Goal: Task Accomplishment & Management: Complete application form

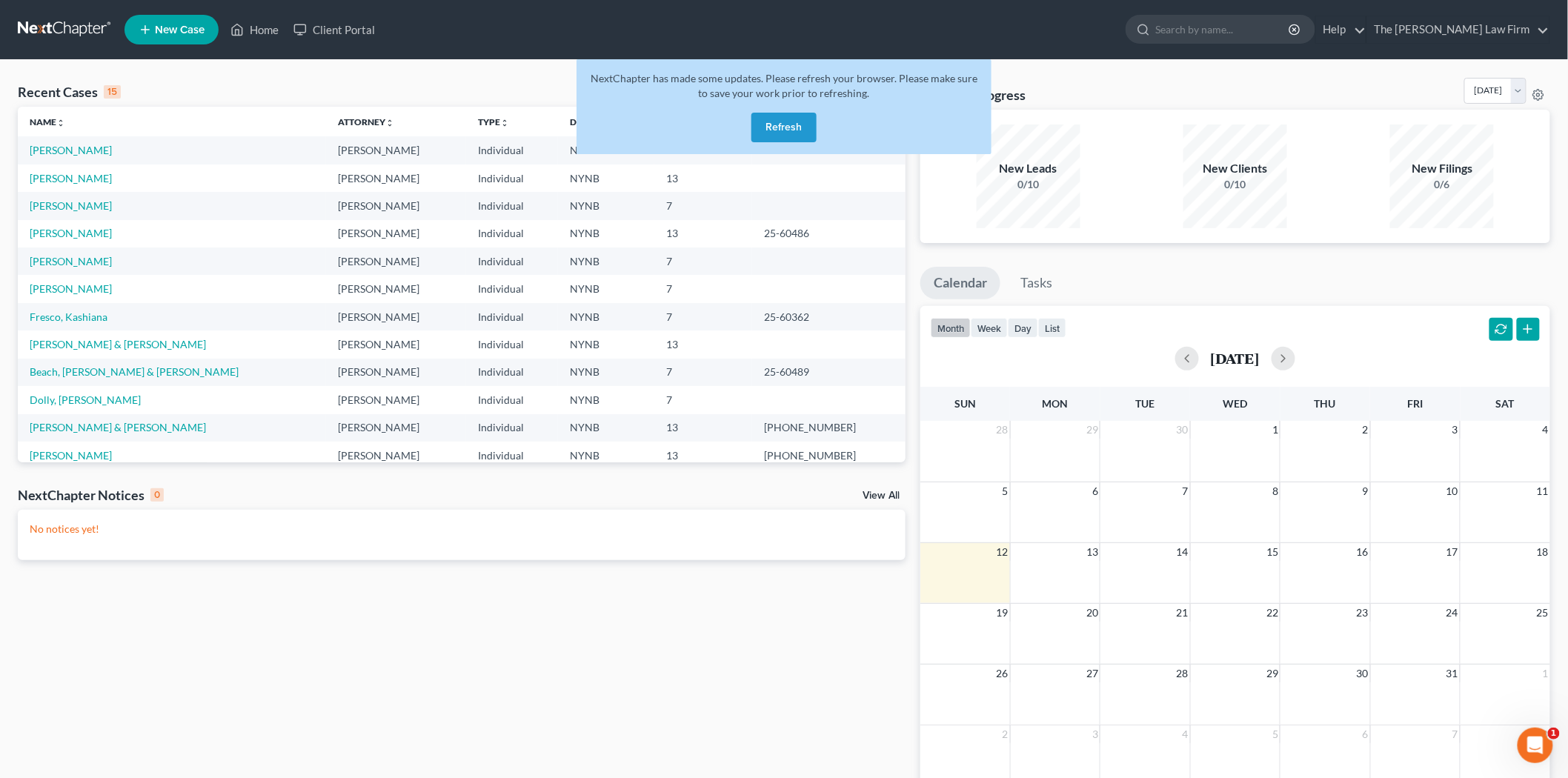
click at [76, 30] on link at bounding box center [65, 29] width 95 height 27
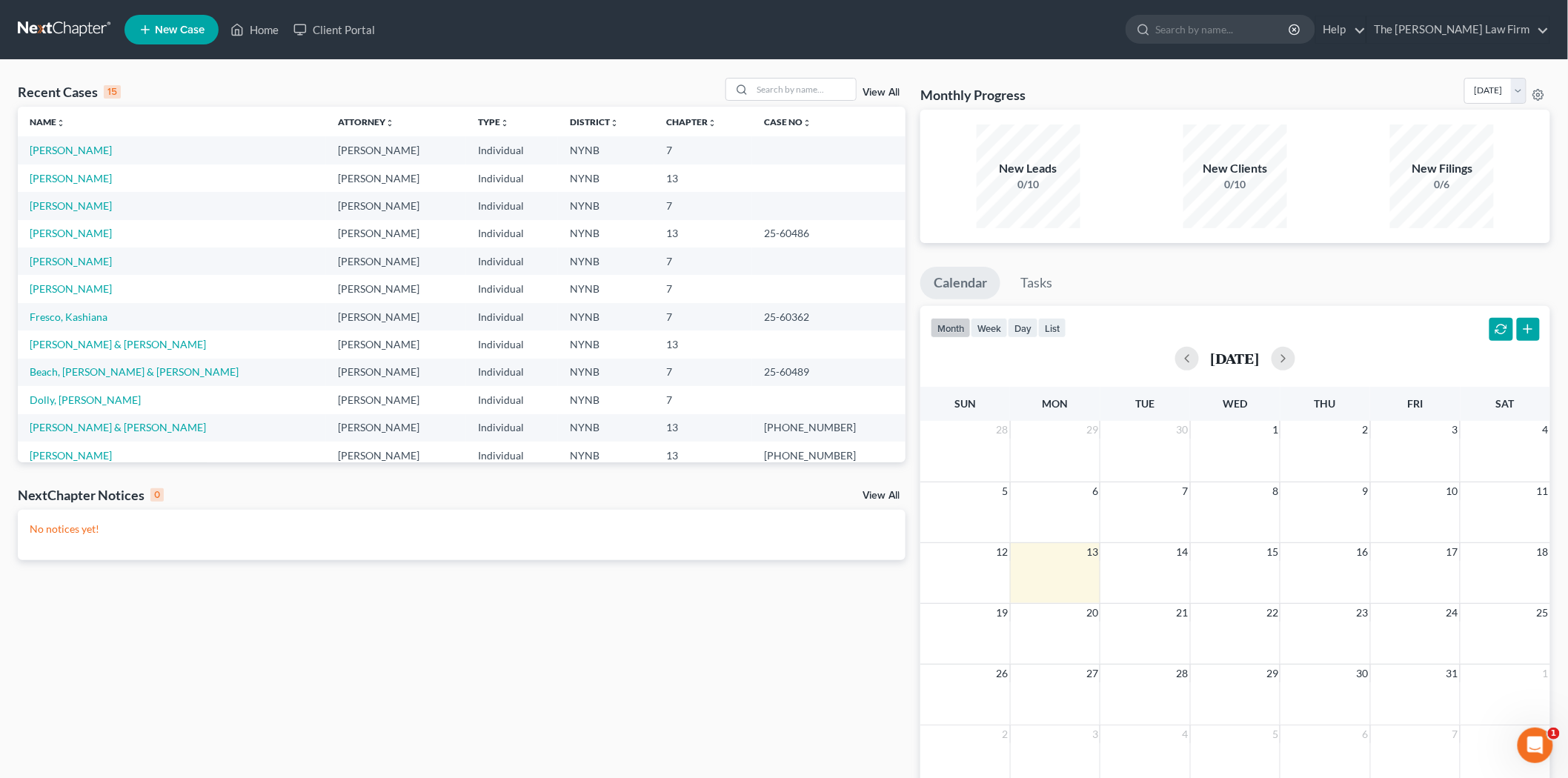
click at [56, 32] on link at bounding box center [65, 29] width 95 height 27
click at [45, 289] on link "[PERSON_NAME]" at bounding box center [71, 288] width 82 height 13
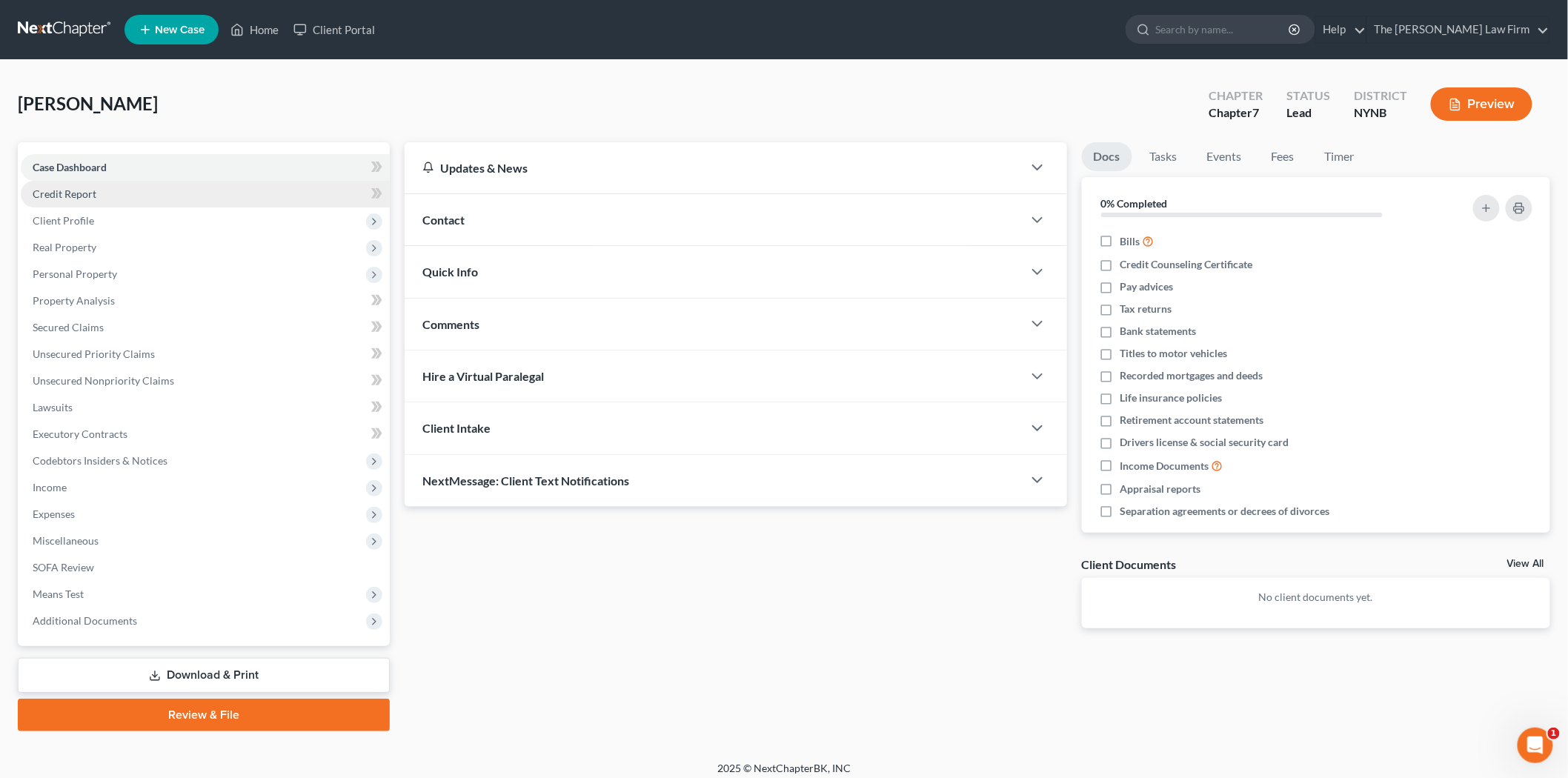
click at [100, 193] on link "Credit Report" at bounding box center [205, 194] width 369 height 27
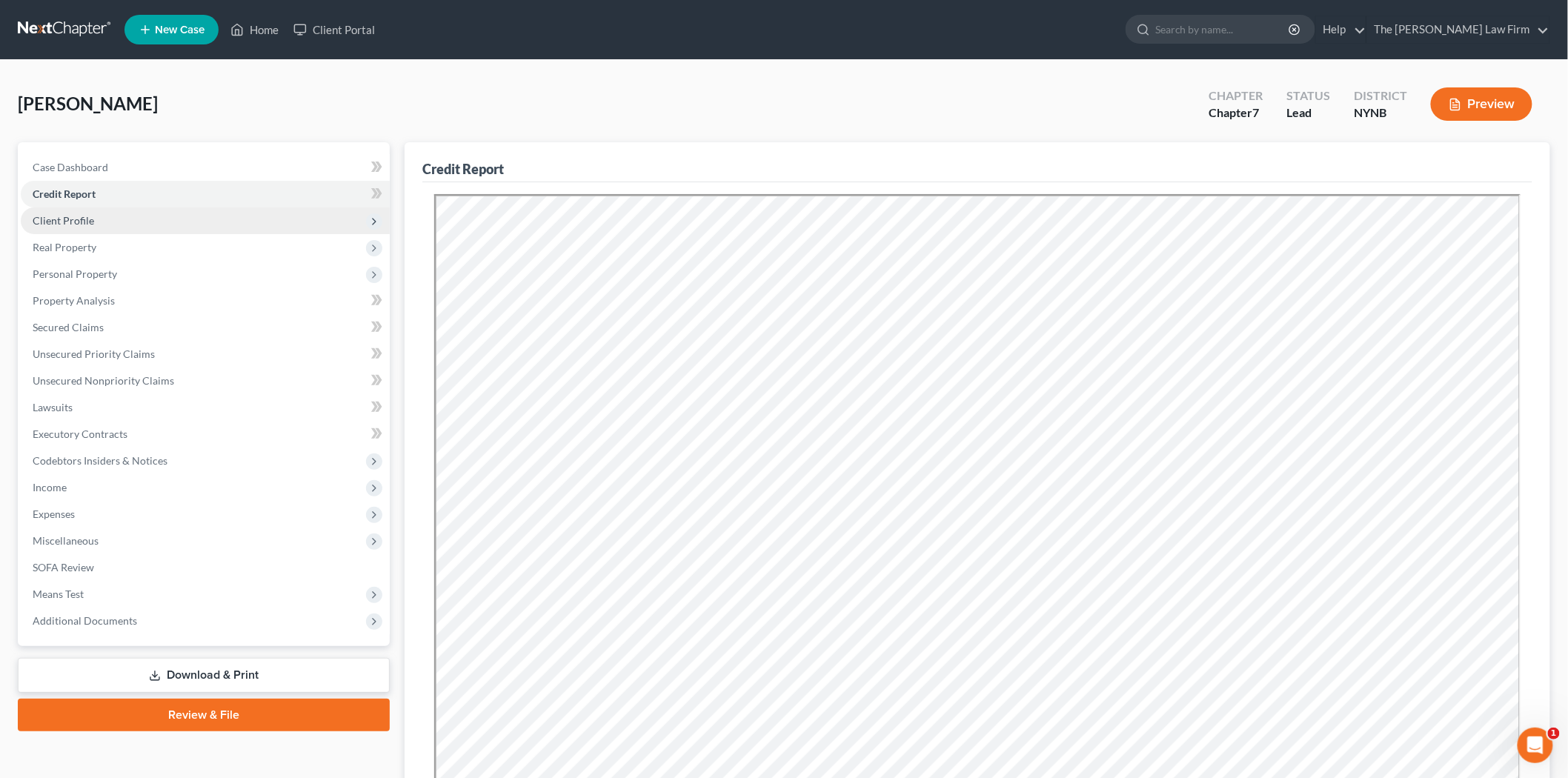
click at [88, 216] on span "Client Profile" at bounding box center [64, 220] width 62 height 13
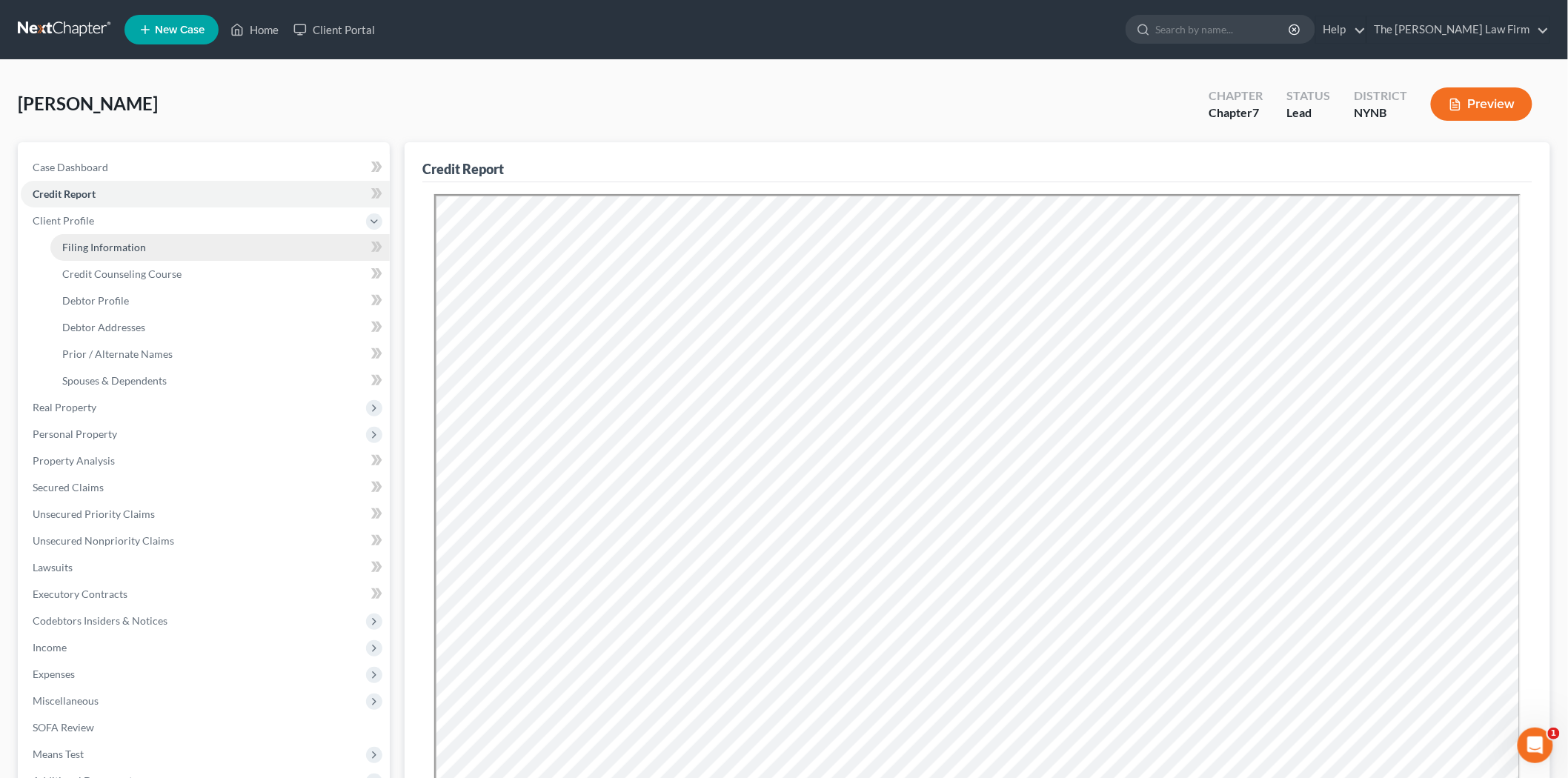
click at [94, 242] on span "Filing Information" at bounding box center [105, 247] width 84 height 13
select select "1"
select select "0"
select select "35"
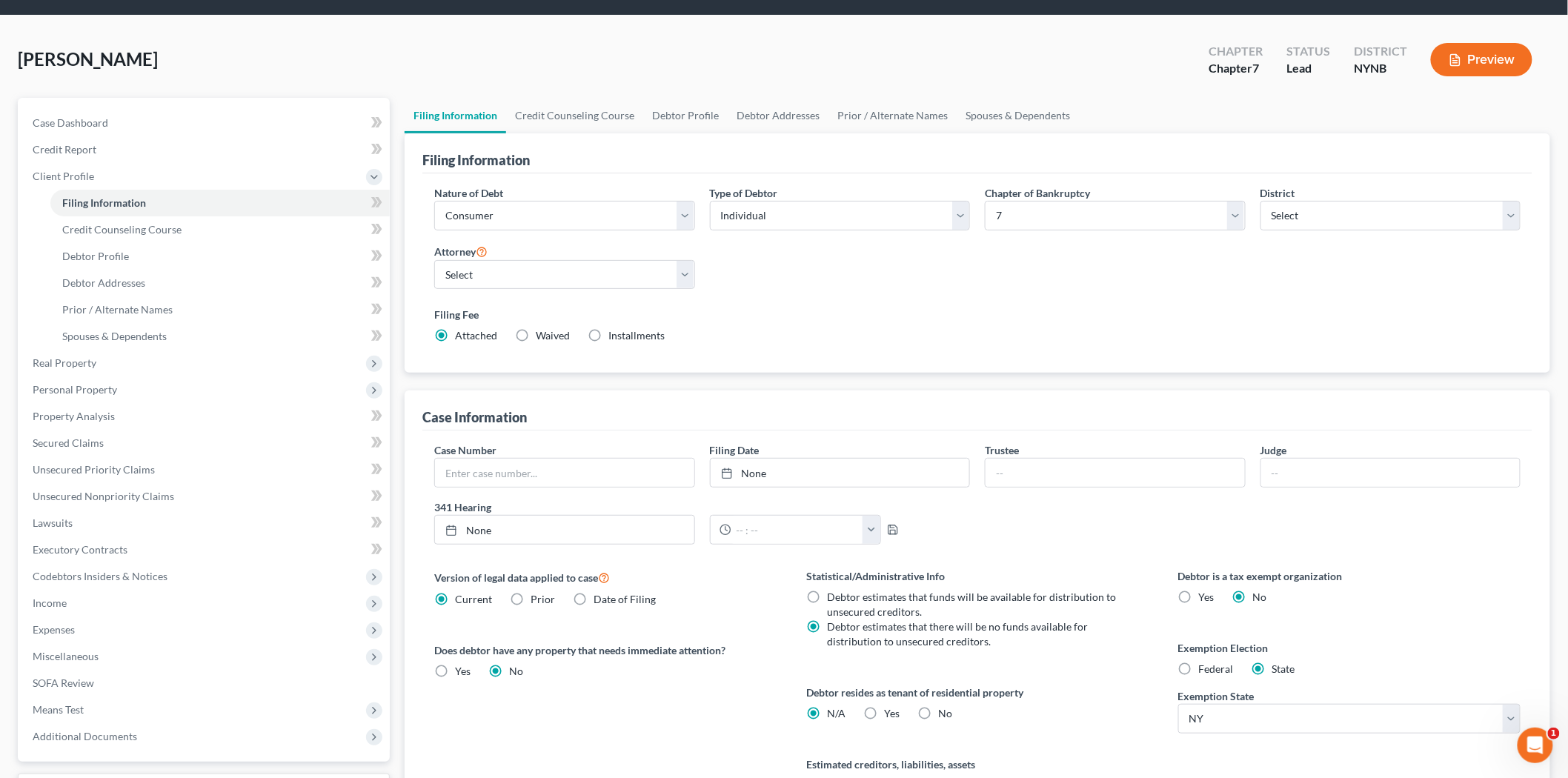
scroll to position [82, 0]
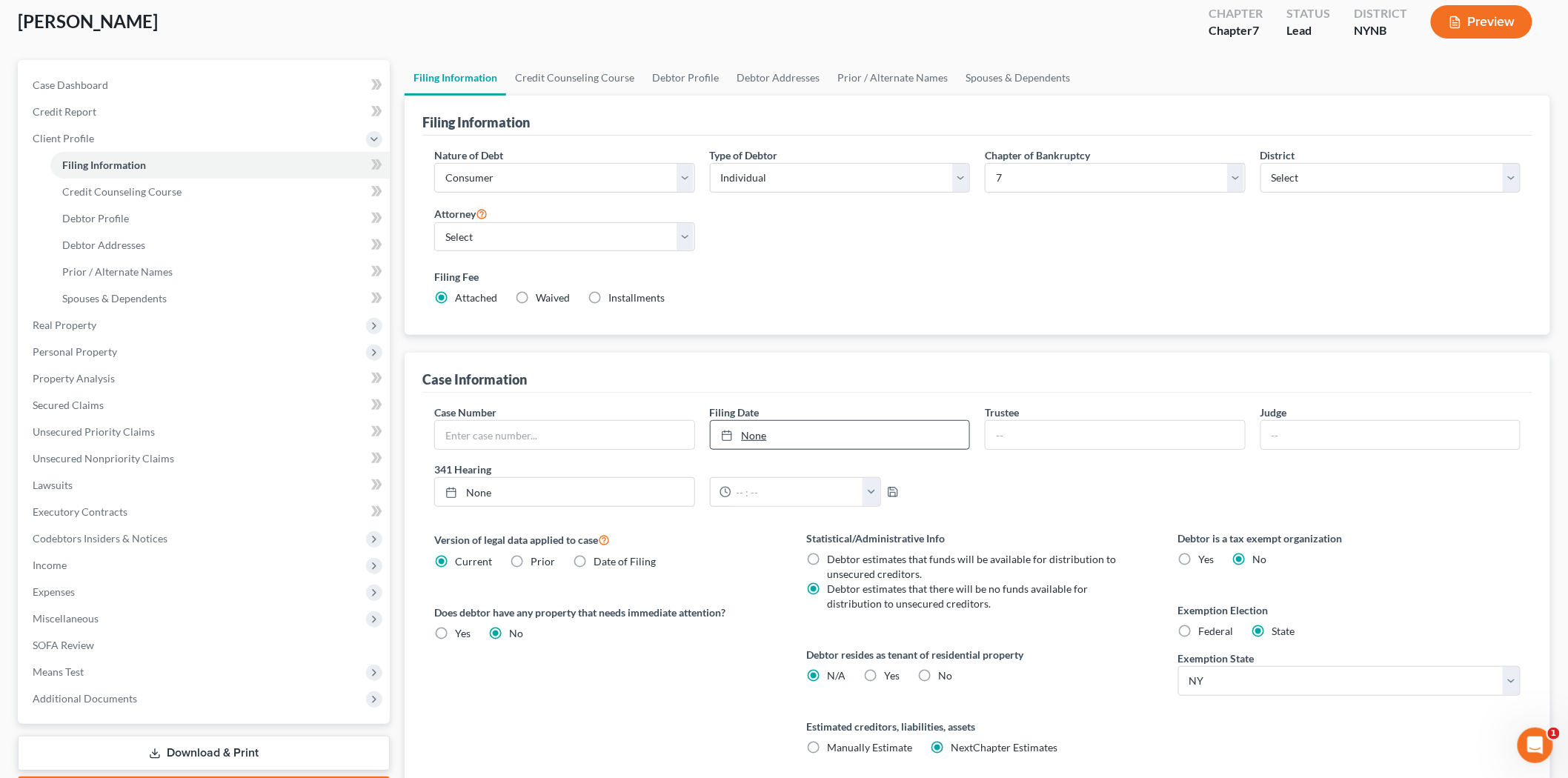
type input "10/13/2025"
click at [786, 436] on link "10/13/2025" at bounding box center [840, 434] width 259 height 28
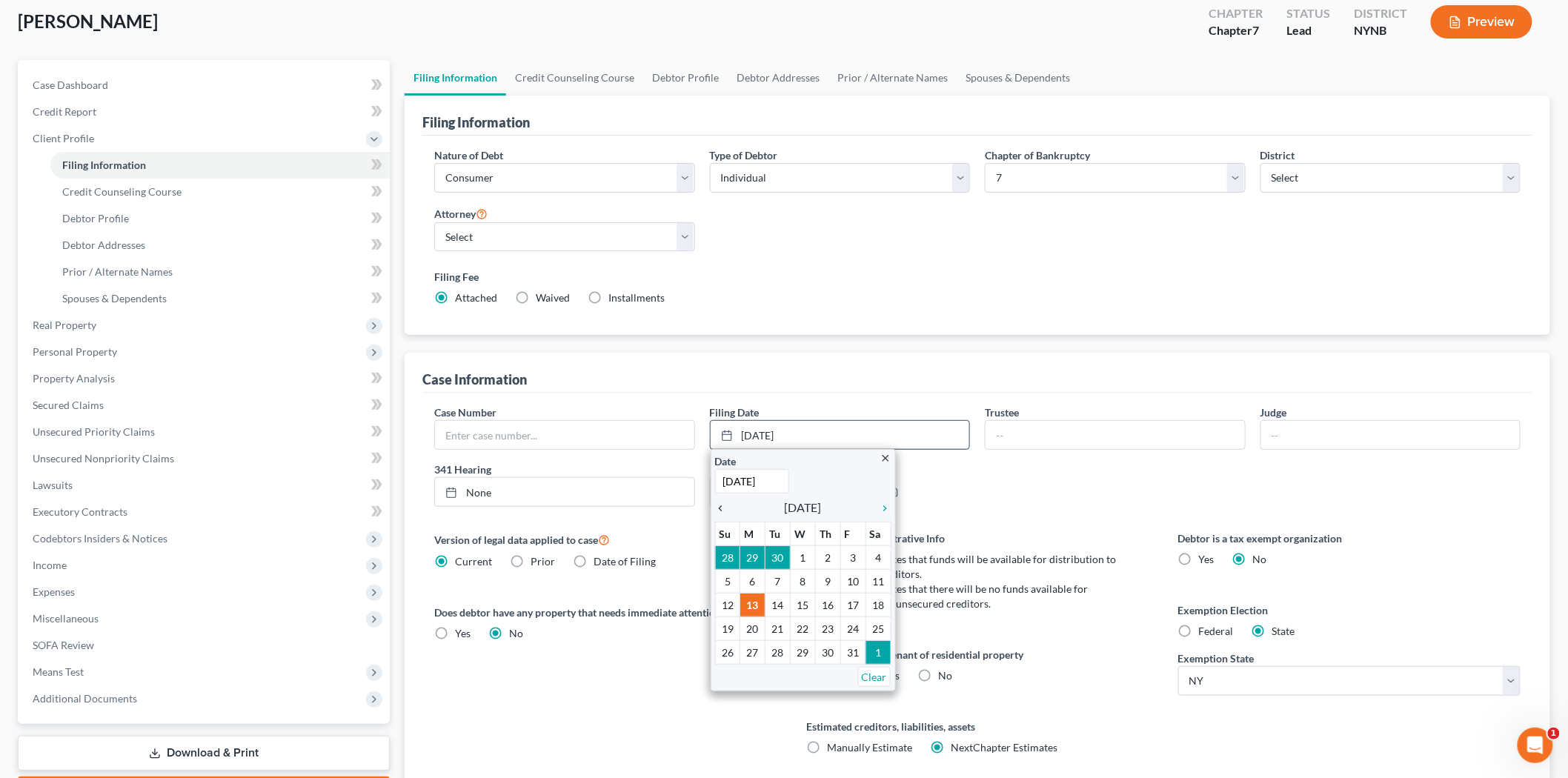
click at [717, 506] on icon "chevron_left" at bounding box center [724, 508] width 19 height 12
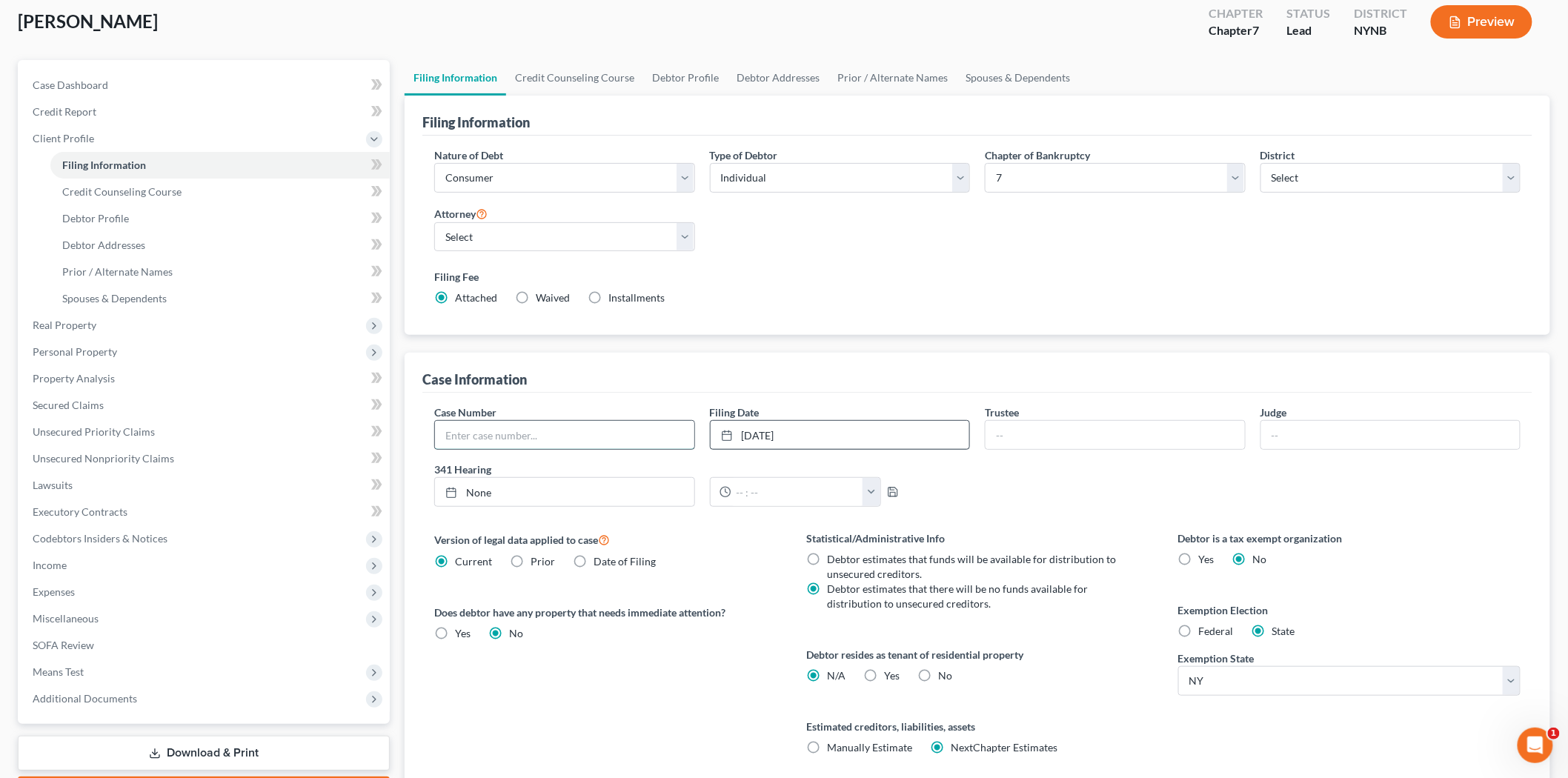
click at [574, 442] on input "text" at bounding box center [565, 434] width 259 height 28
type input "25-60859-6"
click at [1124, 434] on input "text" at bounding box center [1115, 434] width 259 height 28
type input "Randy J. Schaal"
click at [1291, 431] on input "text" at bounding box center [1391, 434] width 259 height 28
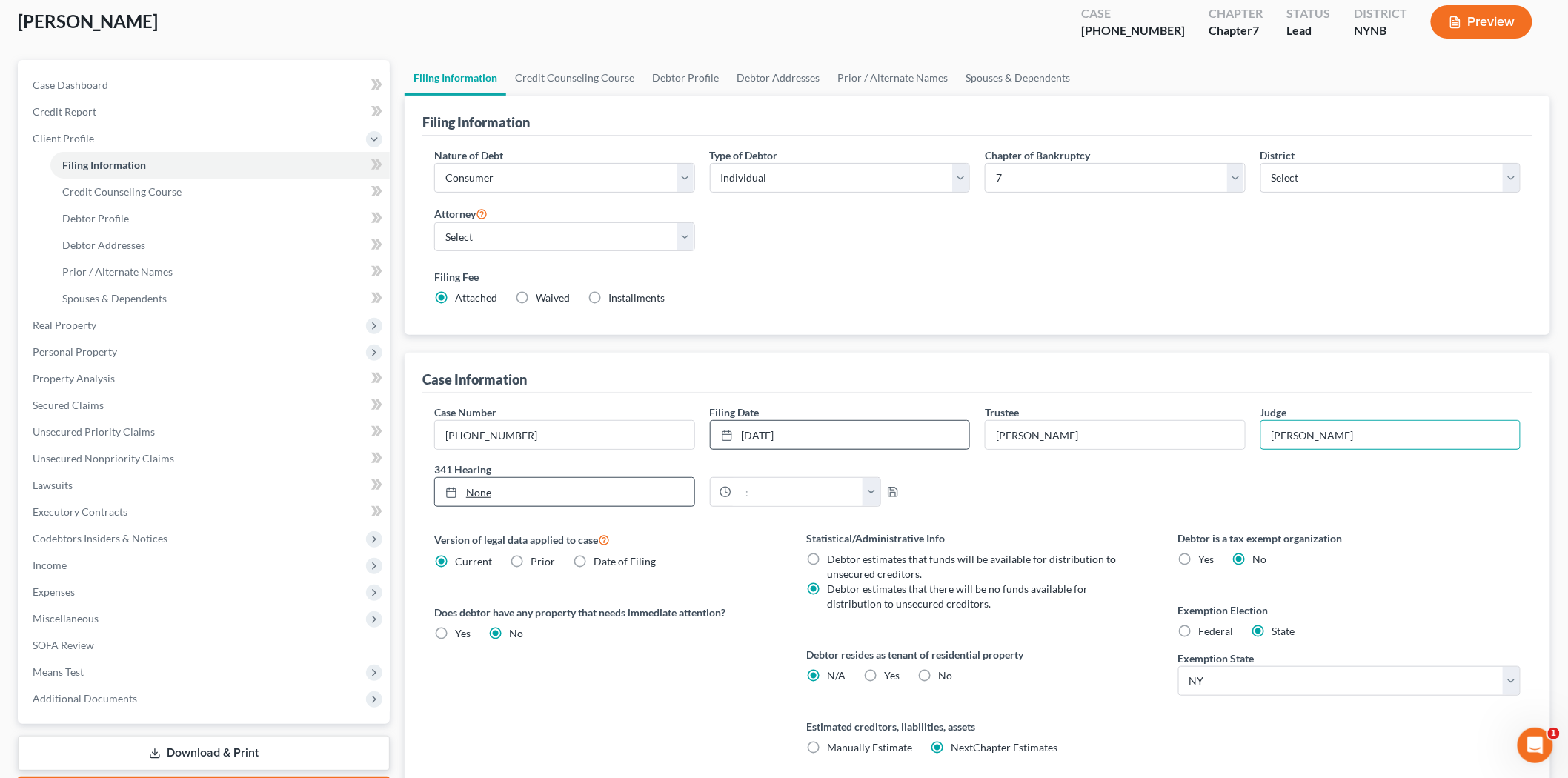
type input "Radel"
click at [616, 490] on link "None" at bounding box center [565, 492] width 259 height 28
type input "10/13/2025"
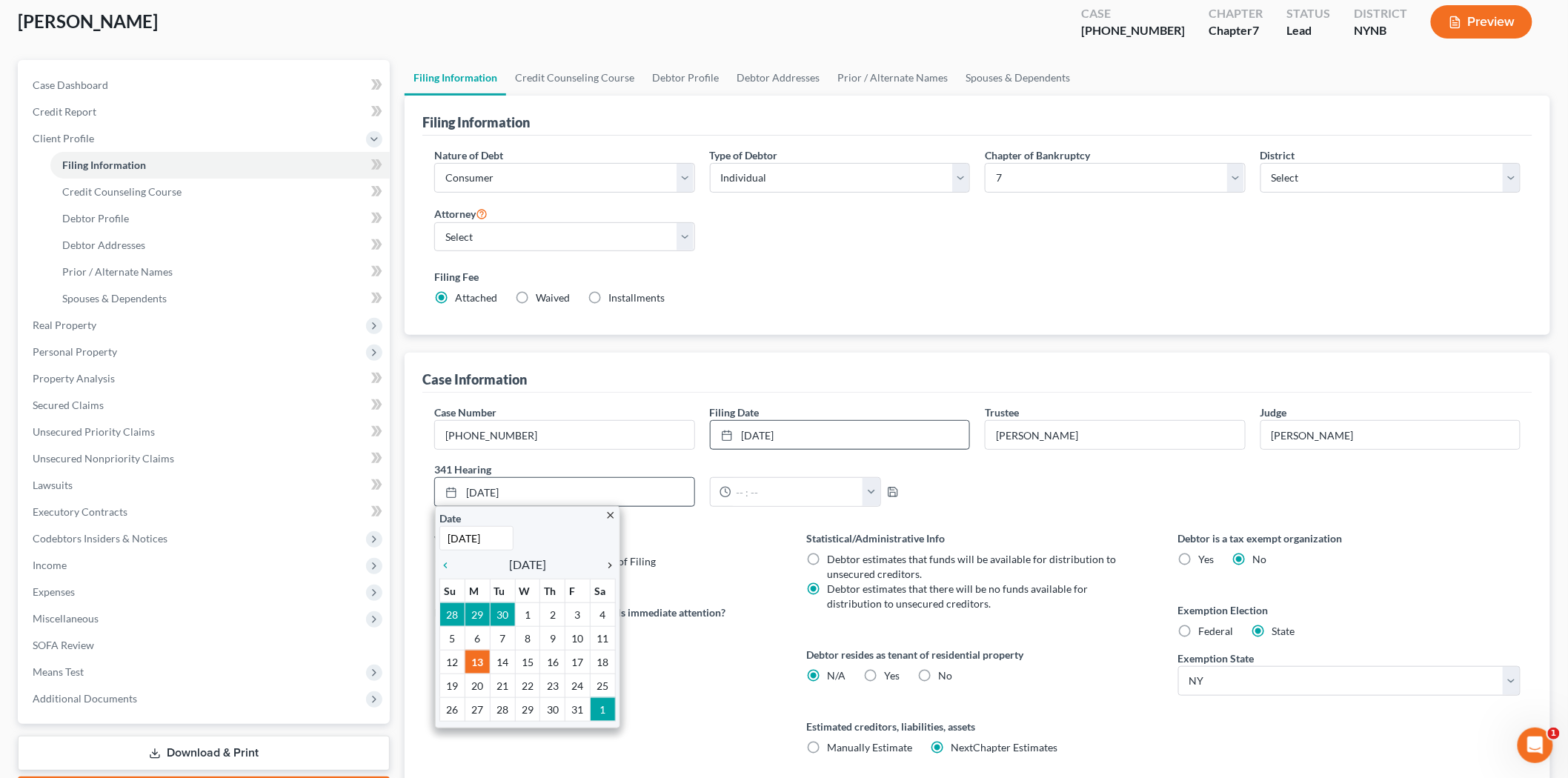
click at [608, 567] on icon "chevron_right" at bounding box center [606, 565] width 19 height 12
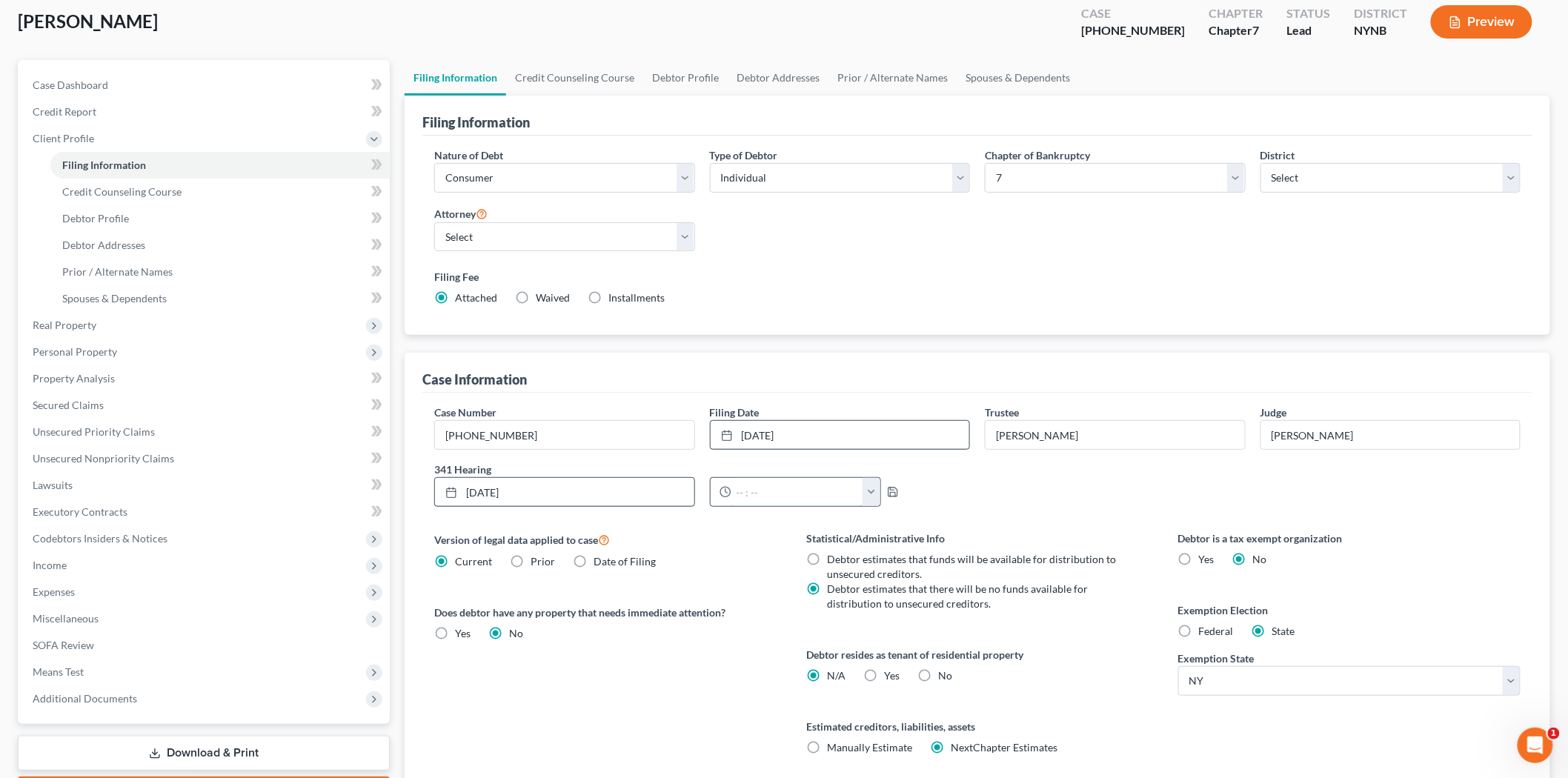
click at [779, 497] on input "text" at bounding box center [797, 492] width 133 height 28
type input "1:00 PM"
click at [738, 554] on div "Version of legal data applied to case Current Prior Date of Filing" at bounding box center [605, 549] width 342 height 39
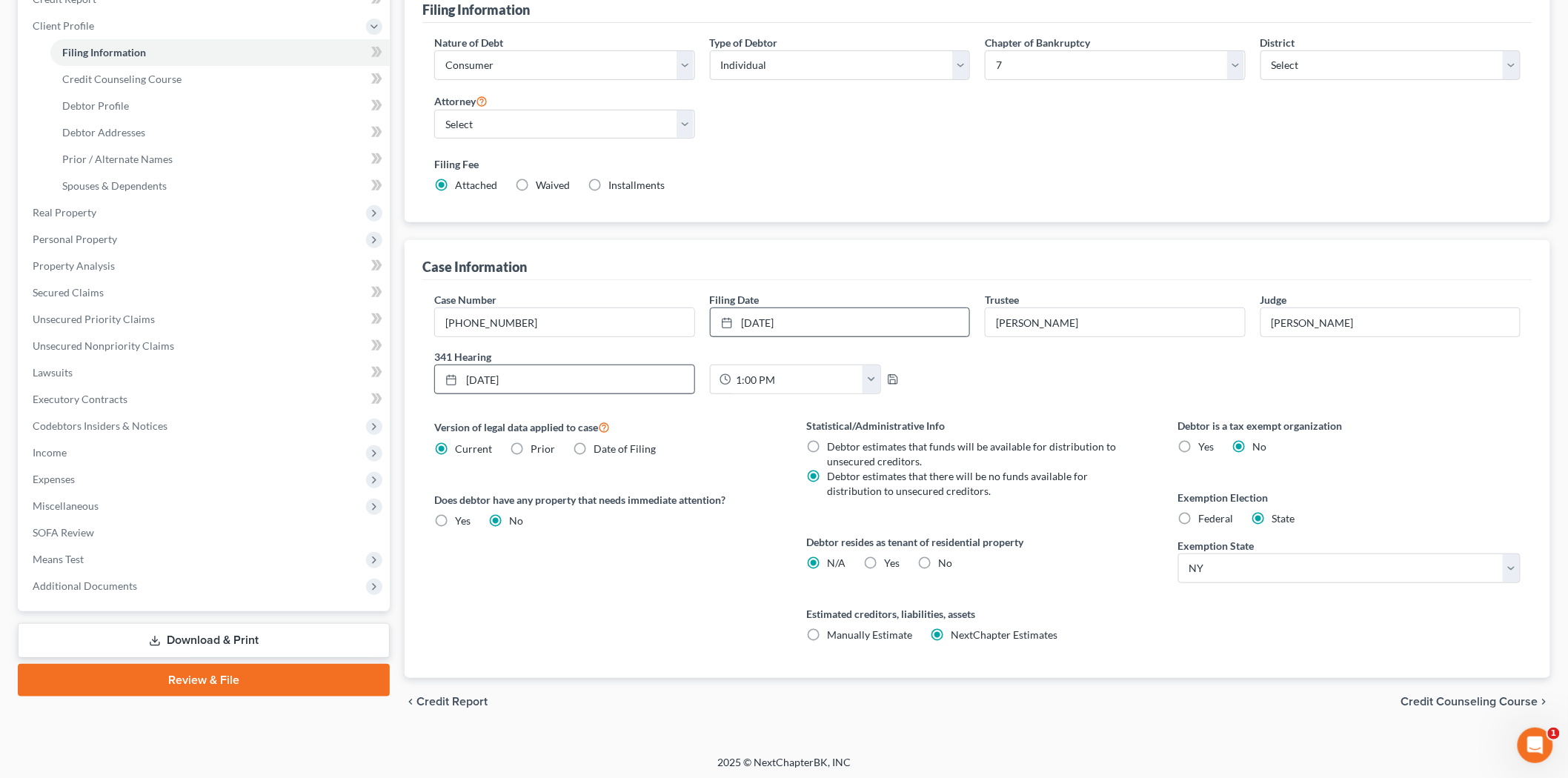
scroll to position [198, 0]
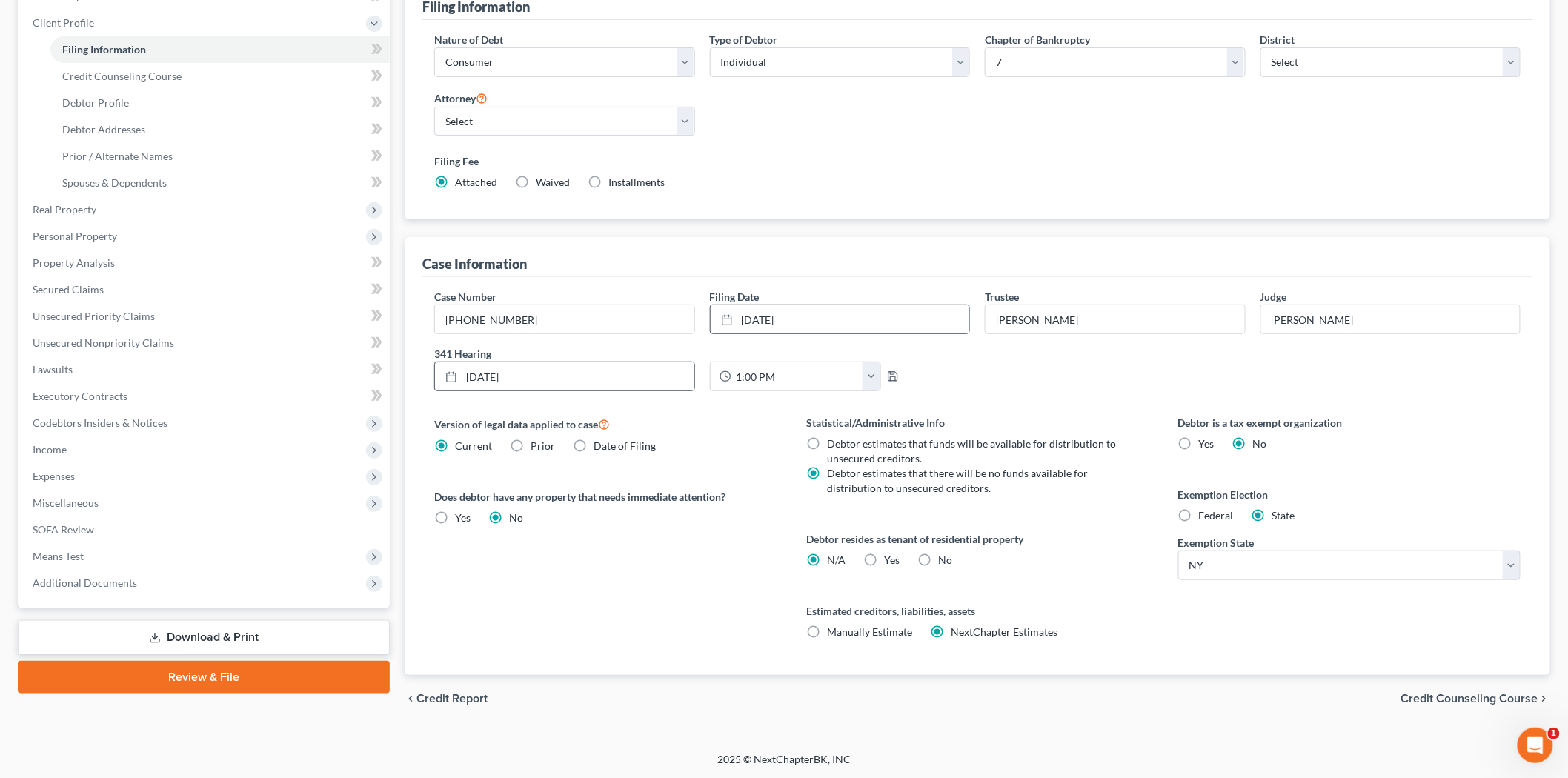
click at [1455, 699] on span "Credit Counseling Course" at bounding box center [1470, 698] width 137 height 12
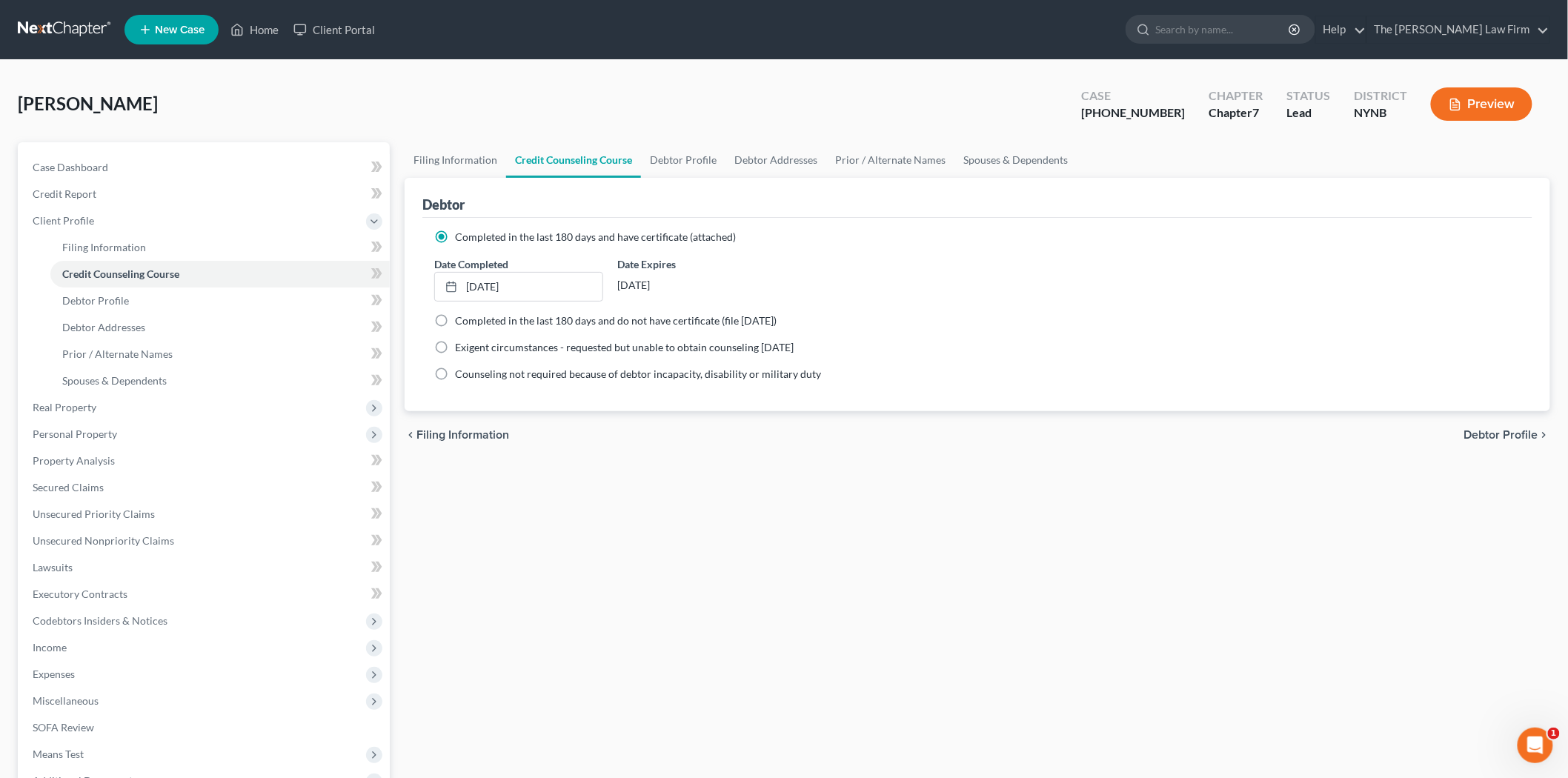
click at [1482, 432] on span "Debtor Profile" at bounding box center [1501, 435] width 74 height 12
select select "2"
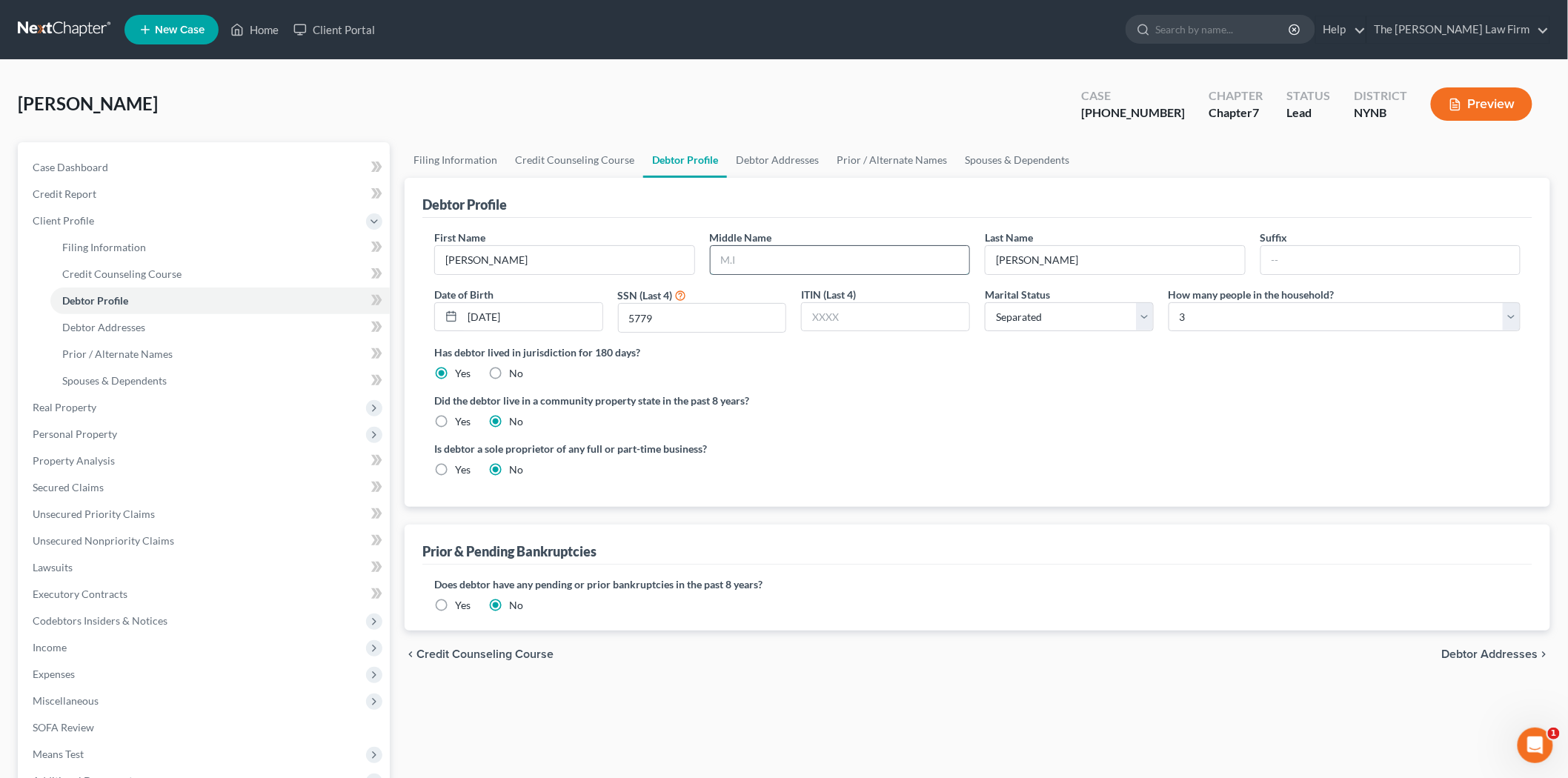
click at [914, 263] on input "text" at bounding box center [840, 260] width 259 height 28
type input "L"
click at [1463, 656] on span "Debtor Addresses" at bounding box center [1490, 654] width 96 height 12
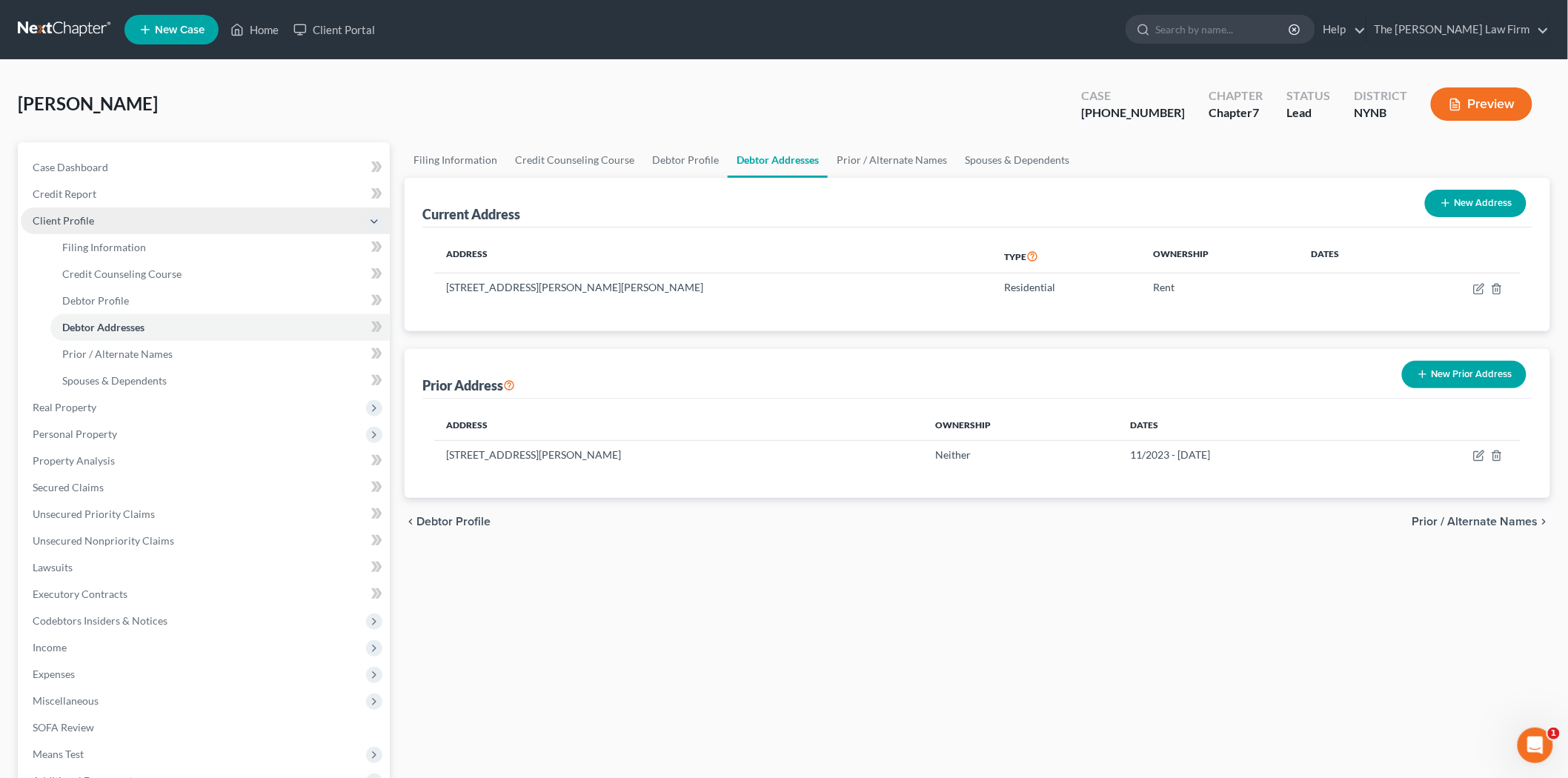
click at [74, 218] on span "Client Profile" at bounding box center [64, 220] width 62 height 13
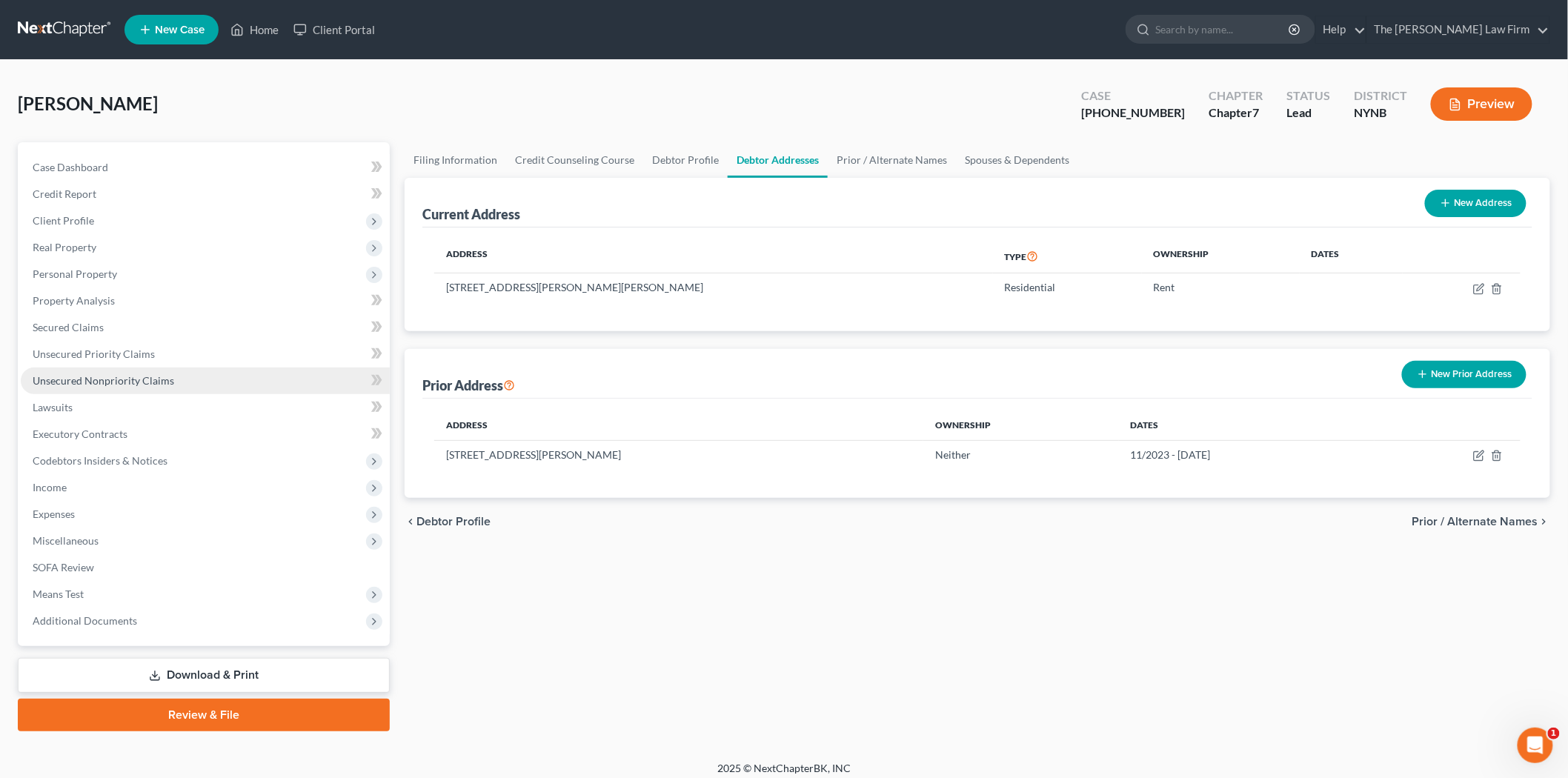
click at [102, 378] on span "Unsecured Nonpriority Claims" at bounding box center [103, 380] width 142 height 13
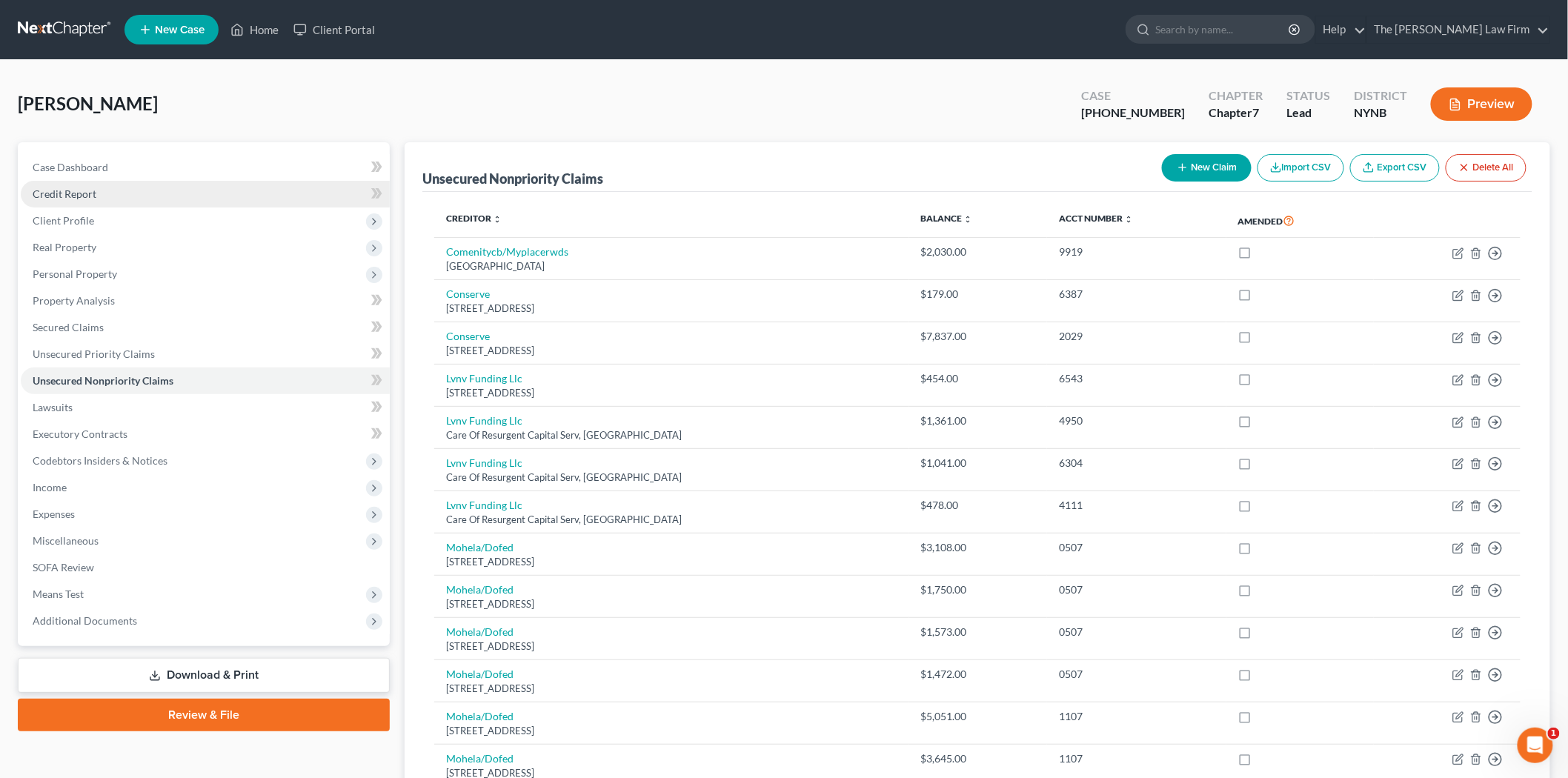
click at [88, 195] on span "Credit Report" at bounding box center [64, 193] width 64 height 13
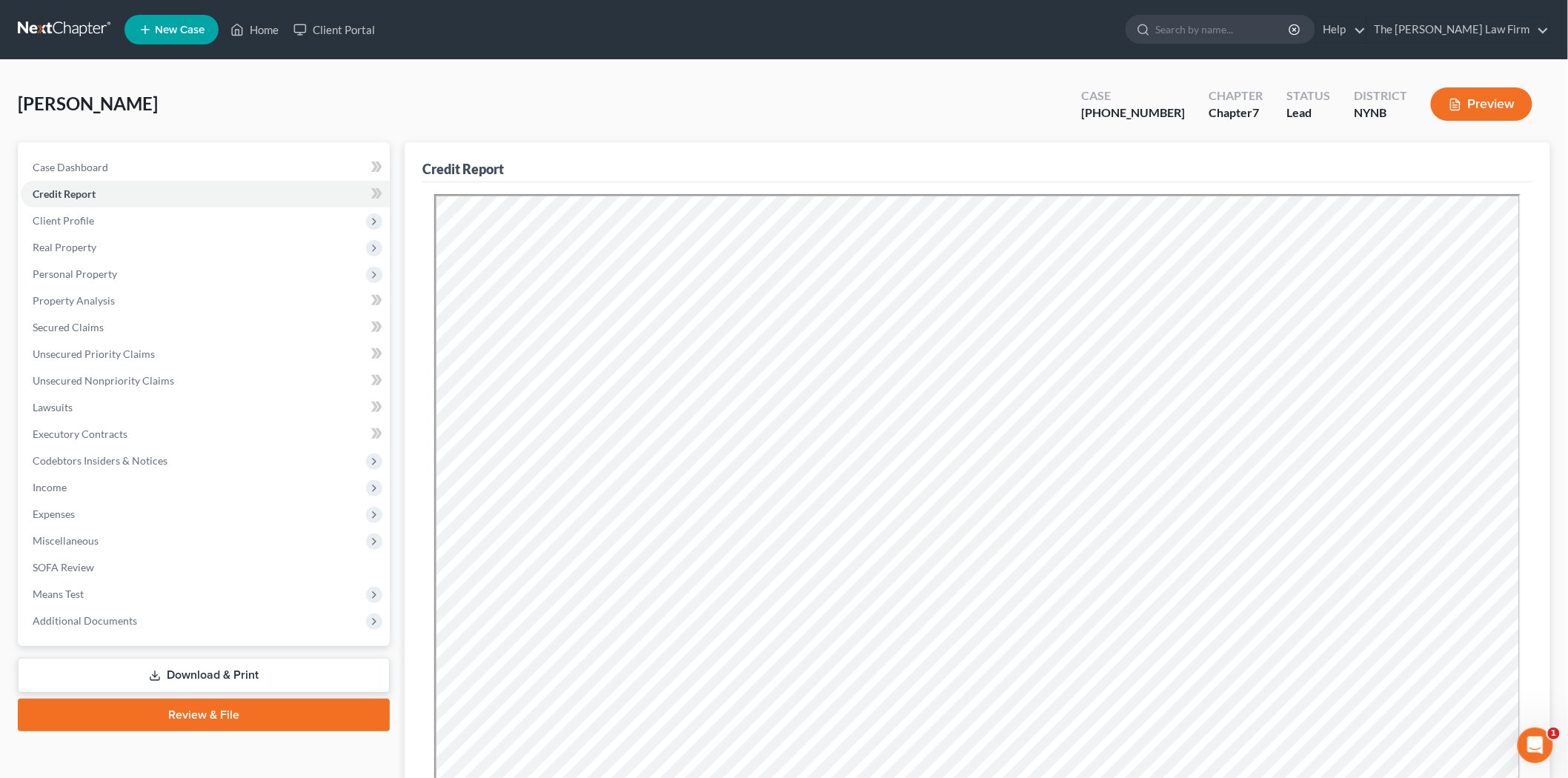
click at [443, 119] on div "Streiff, Rebecca Upgraded Case 25-60859-6 Chapter Chapter 7 Status Lead Distric…" at bounding box center [784, 110] width 1533 height 64
click at [106, 415] on link "Lawsuits" at bounding box center [205, 407] width 369 height 27
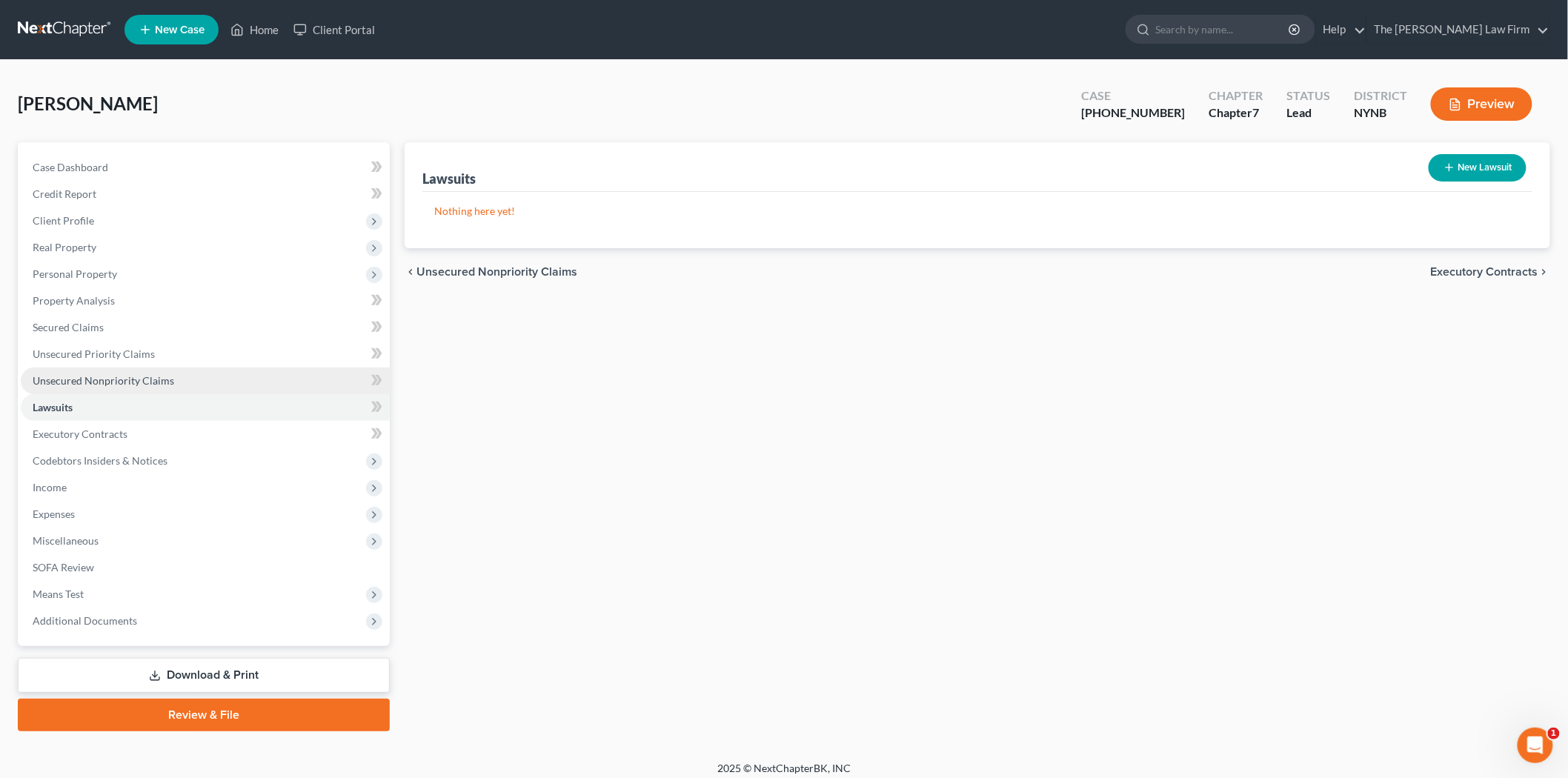
click at [100, 383] on span "Unsecured Nonpriority Claims" at bounding box center [103, 380] width 142 height 13
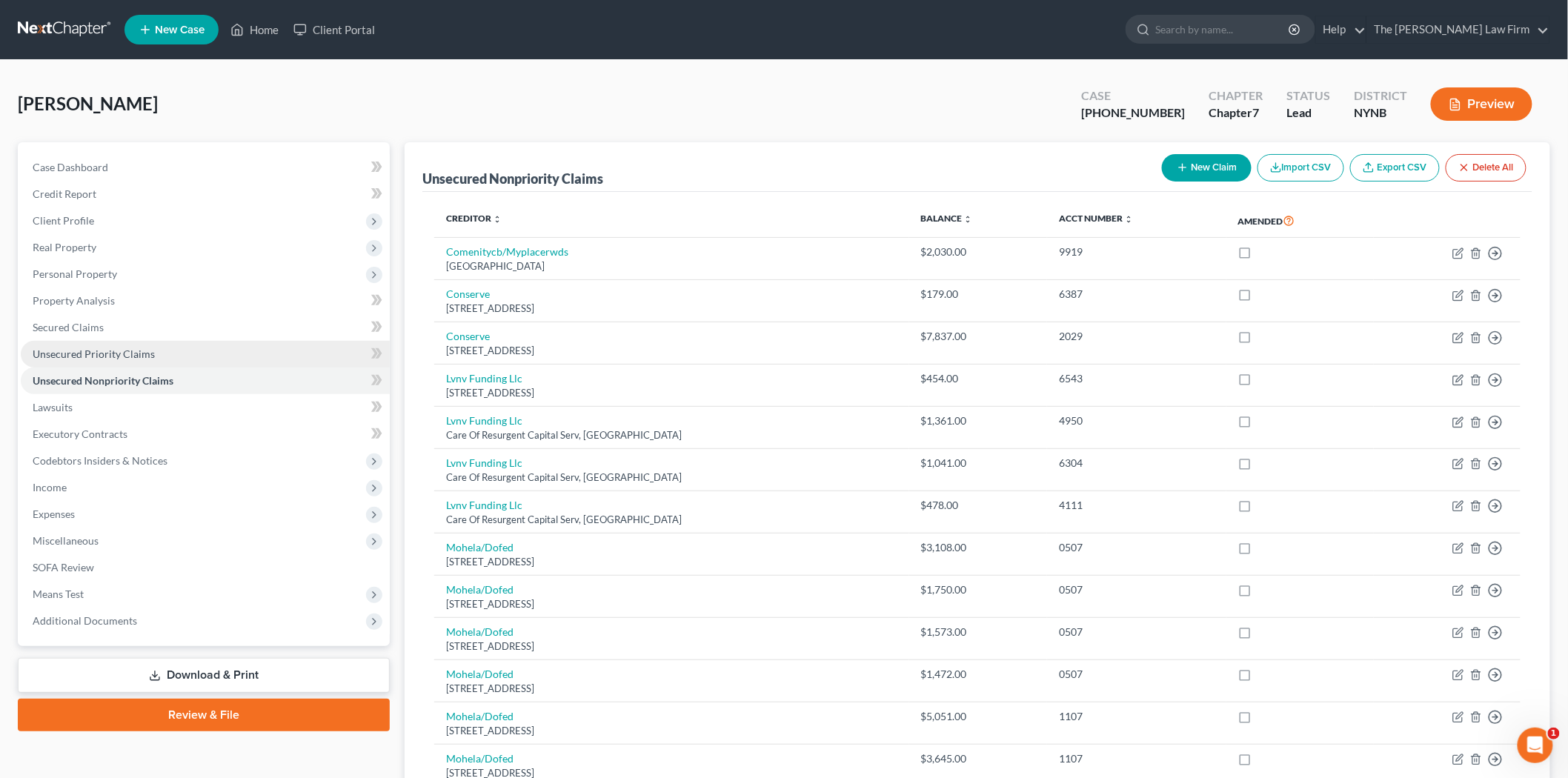
click at [109, 350] on span "Unsecured Priority Claims" at bounding box center [94, 353] width 122 height 13
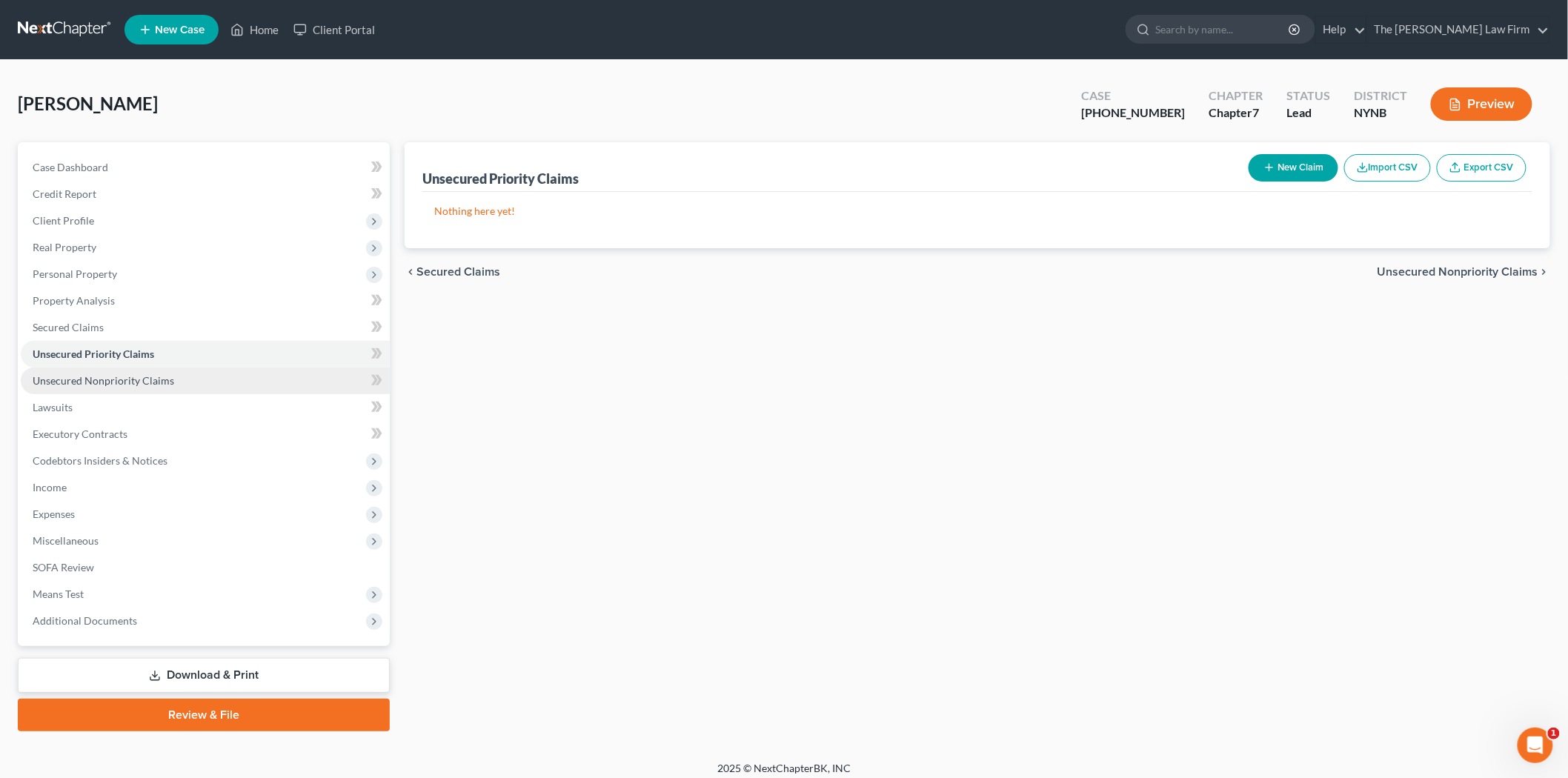
click at [117, 381] on span "Unsecured Nonpriority Claims" at bounding box center [103, 380] width 142 height 13
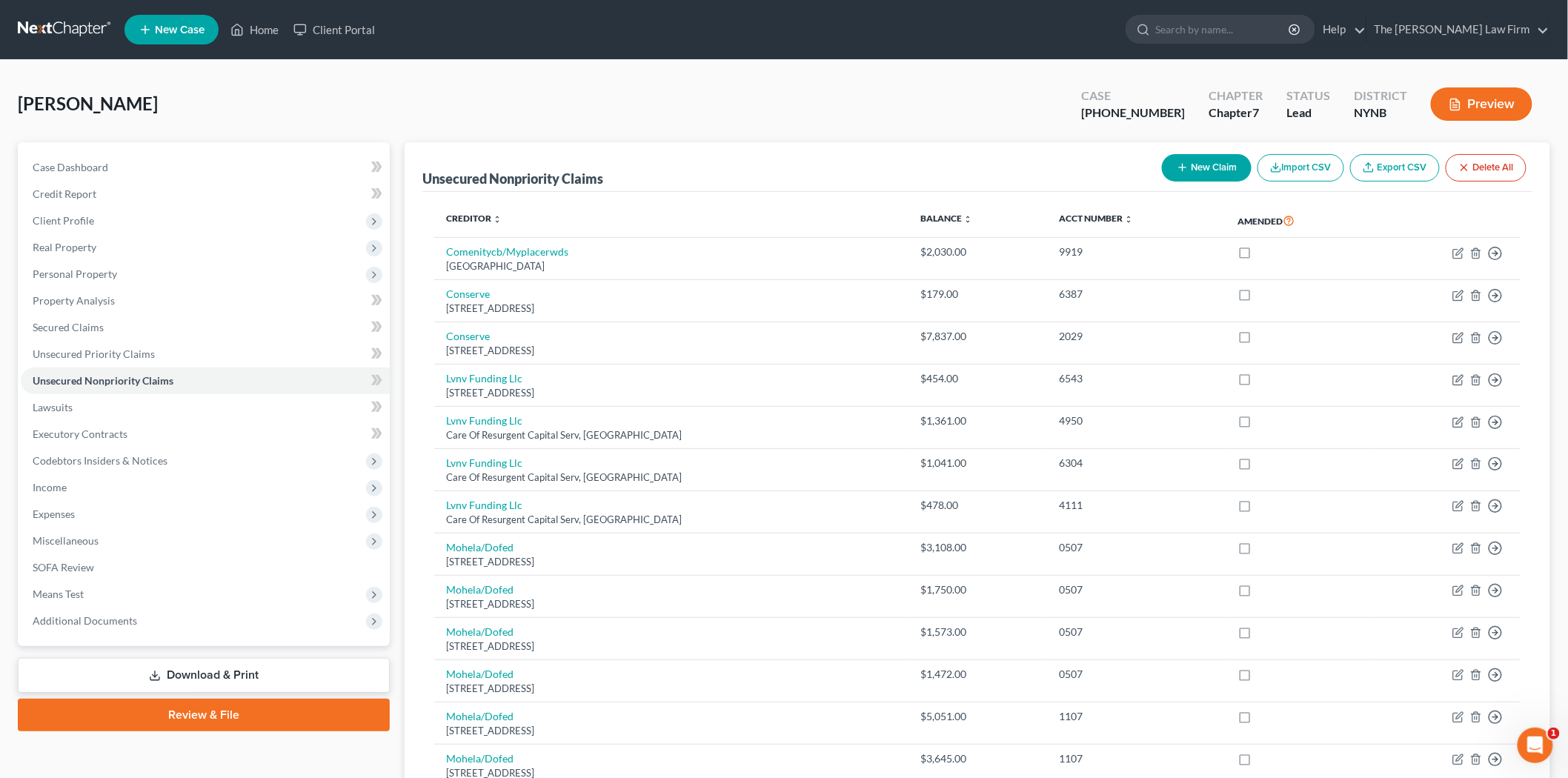
click at [48, 30] on link at bounding box center [65, 29] width 95 height 27
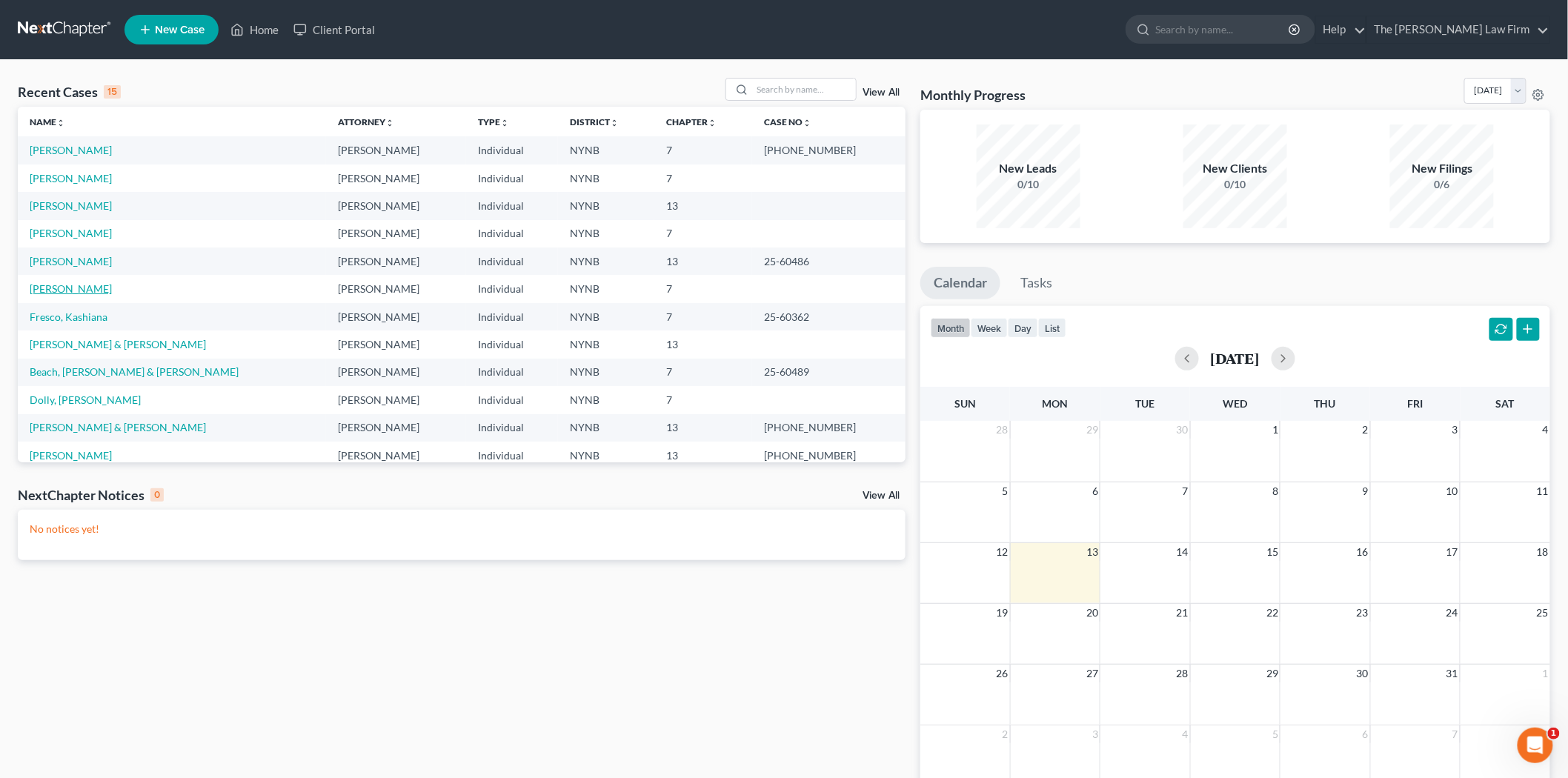
click at [68, 289] on link "[PERSON_NAME]" at bounding box center [71, 288] width 82 height 13
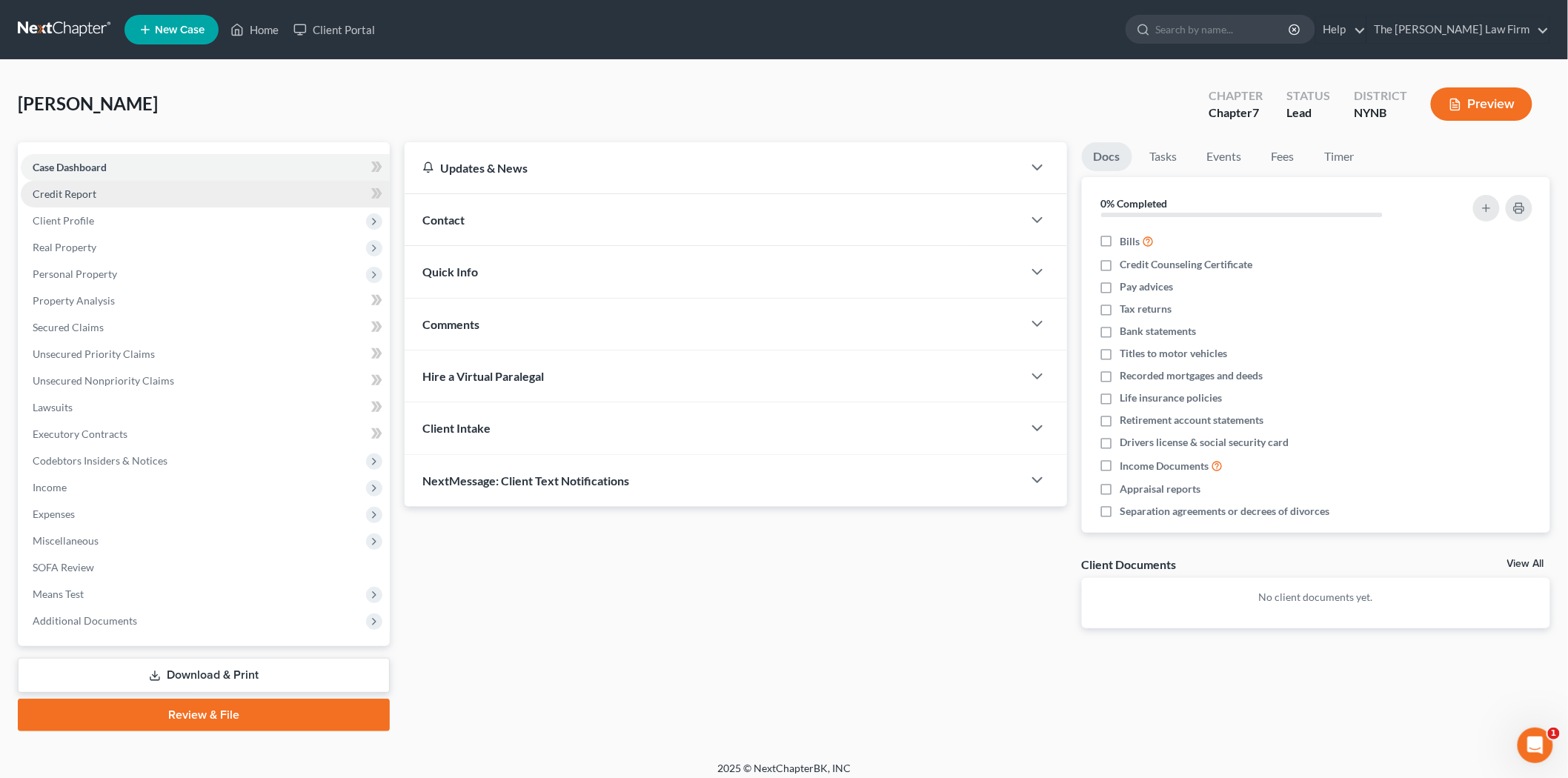
click at [100, 194] on link "Credit Report" at bounding box center [205, 194] width 369 height 27
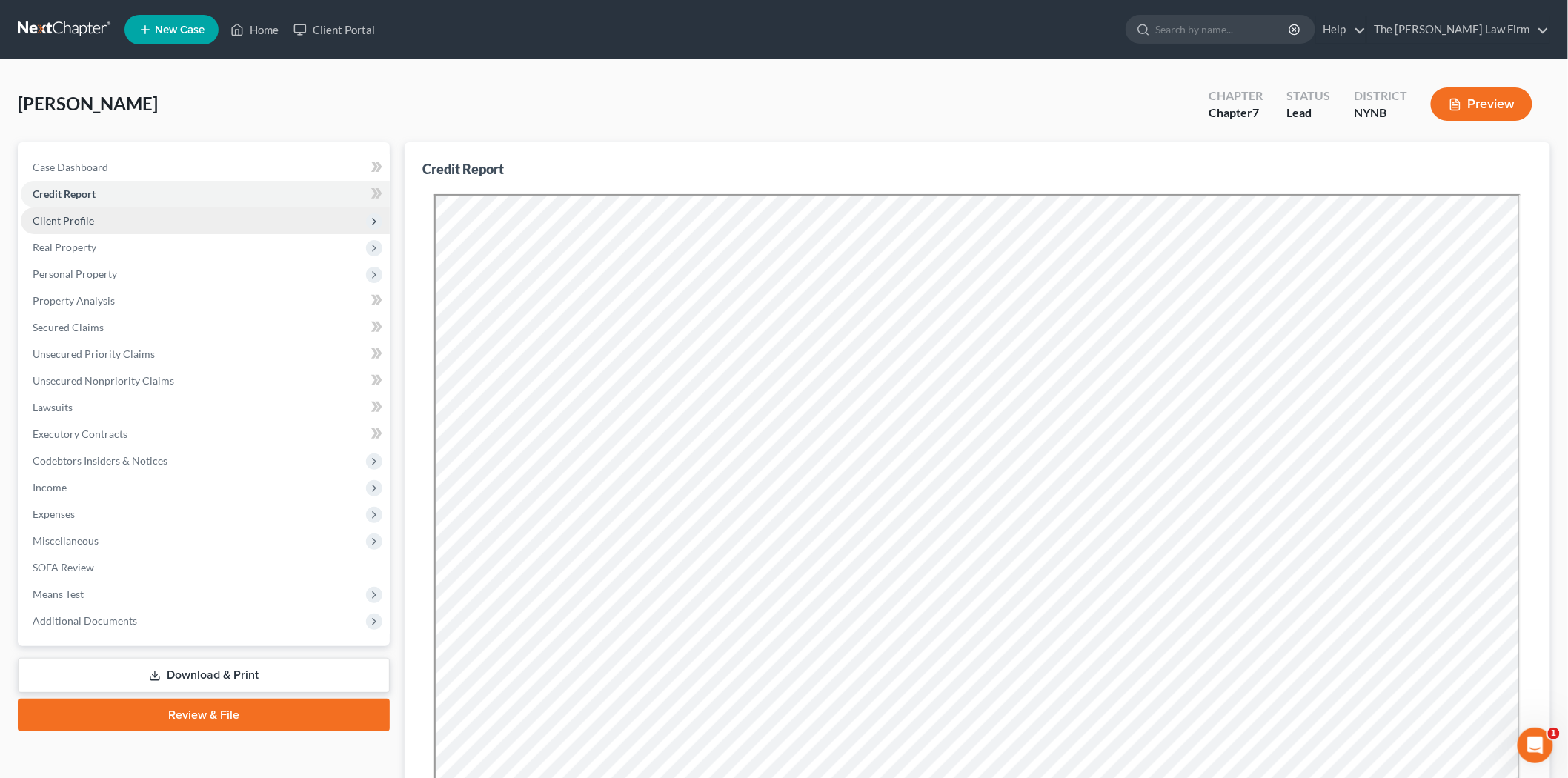
click at [142, 226] on span "Client Profile" at bounding box center [205, 220] width 369 height 27
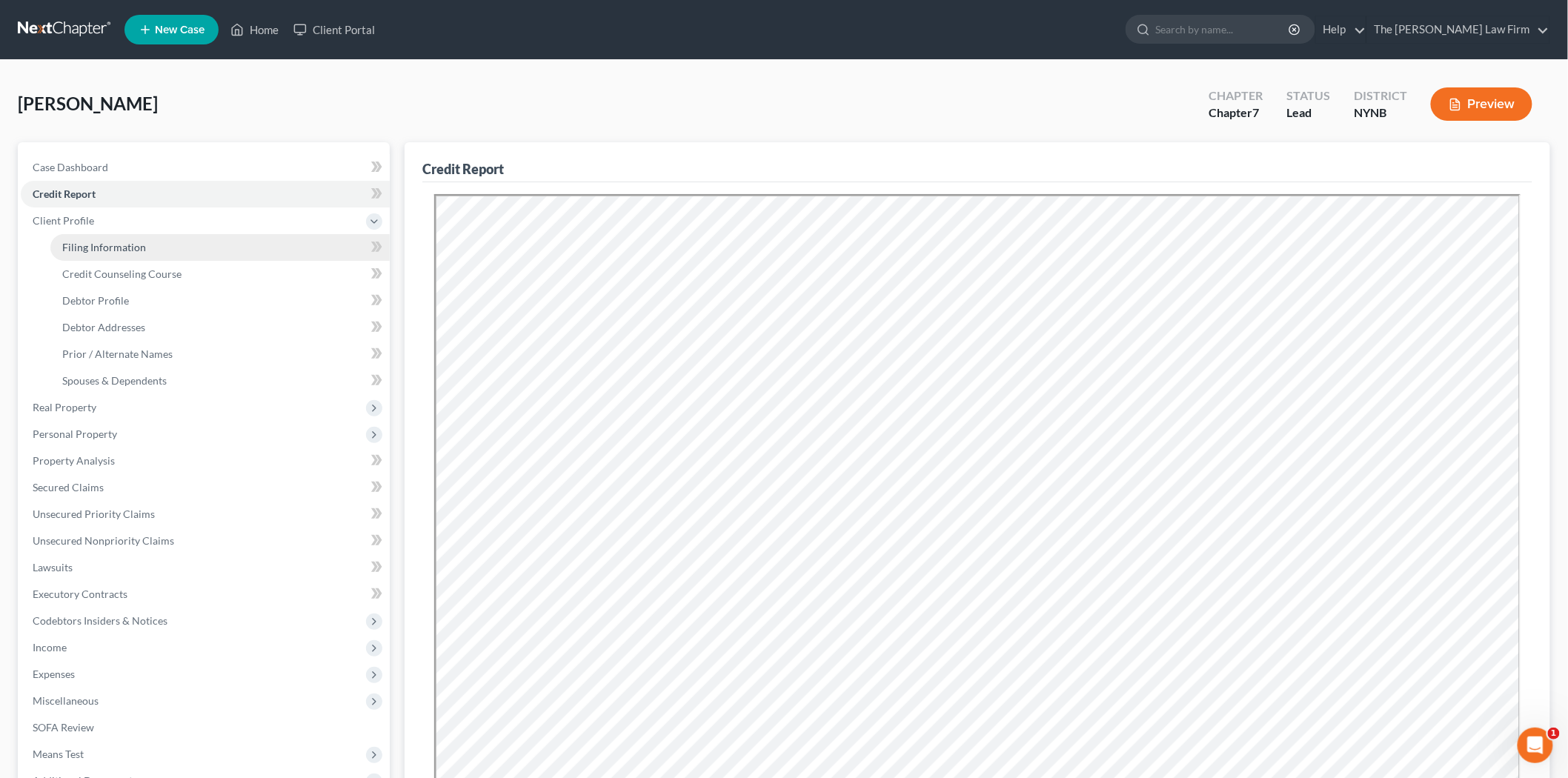
drag, startPoint x: 137, startPoint y: 250, endPoint x: 149, endPoint y: 247, distance: 12.4
click at [137, 250] on span "Filing Information" at bounding box center [105, 247] width 84 height 13
select select "1"
select select "0"
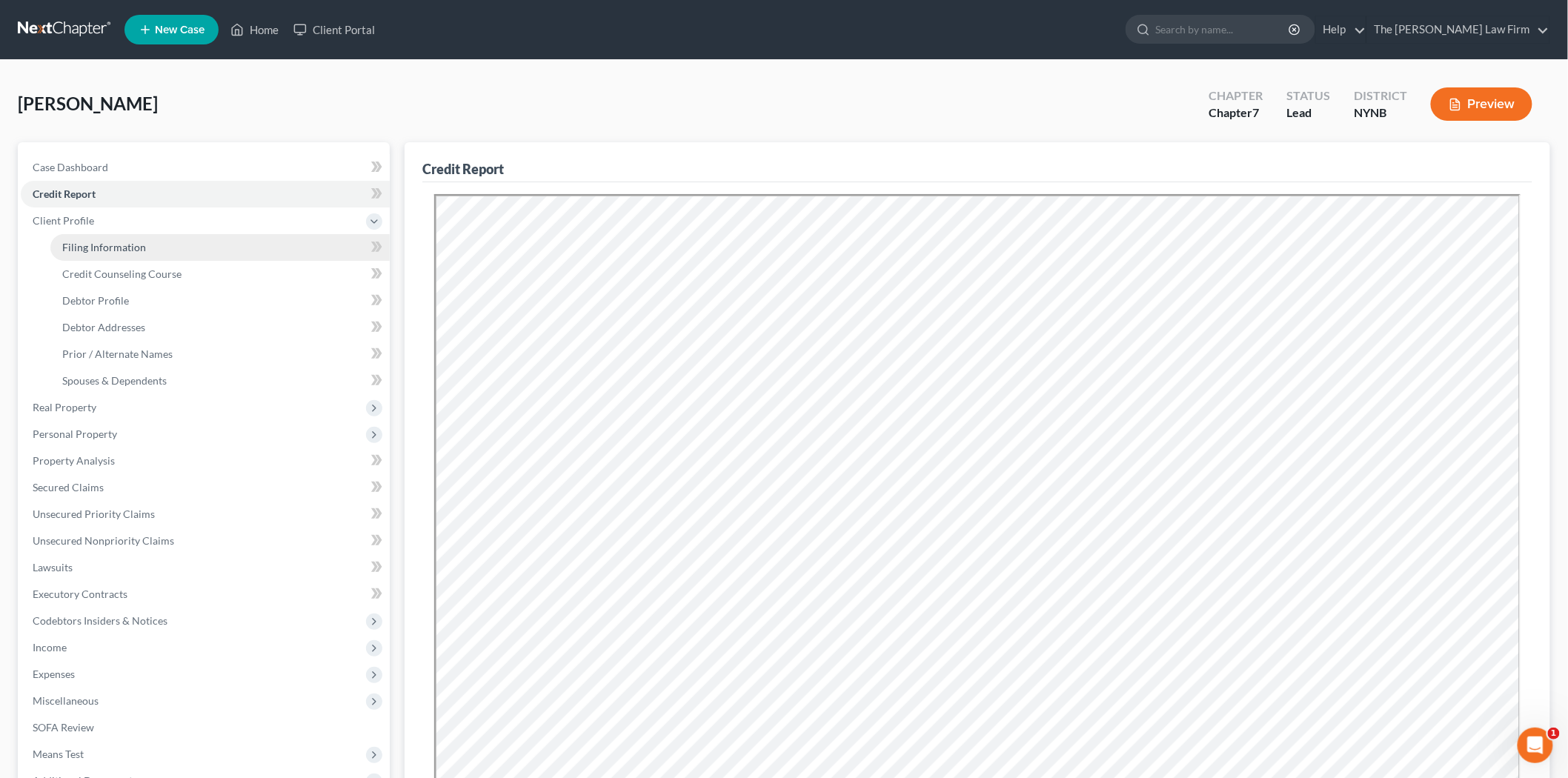
select select "35"
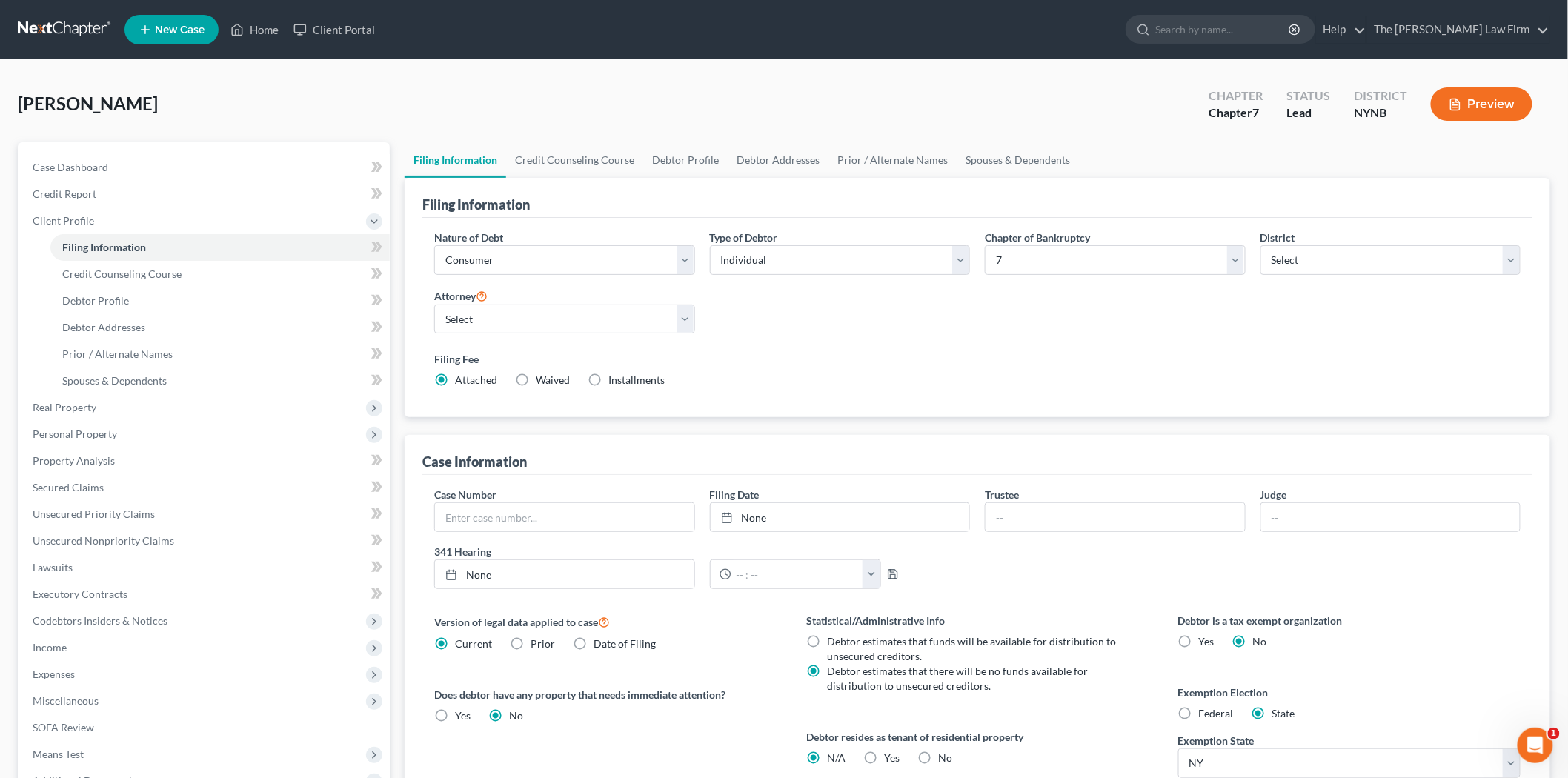
scroll to position [82, 0]
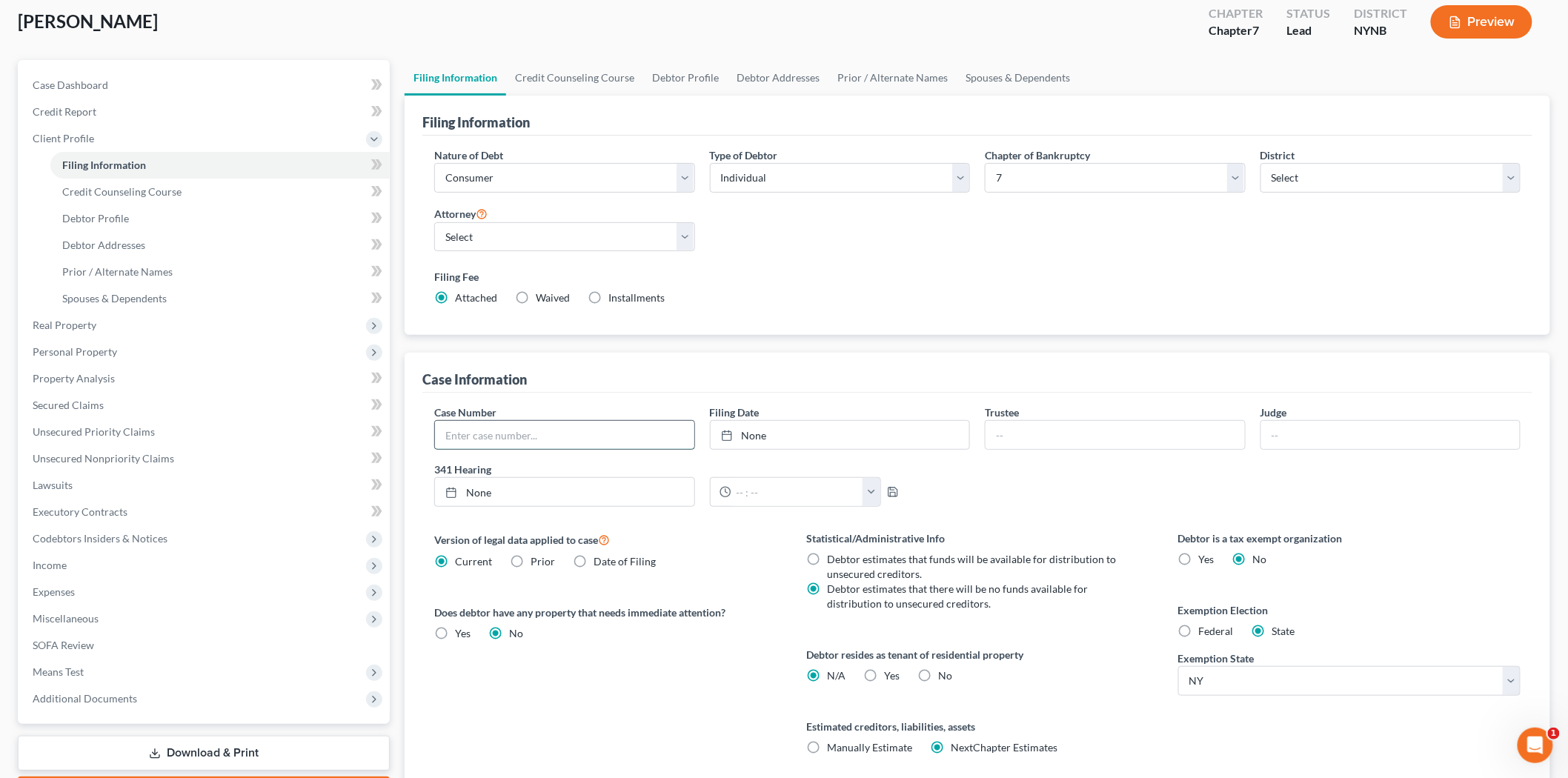
click at [584, 426] on input "text" at bounding box center [565, 434] width 259 height 28
type input "25-60875-6"
type input "10/13/2025"
click at [850, 437] on link "10/13/2025" at bounding box center [840, 434] width 259 height 28
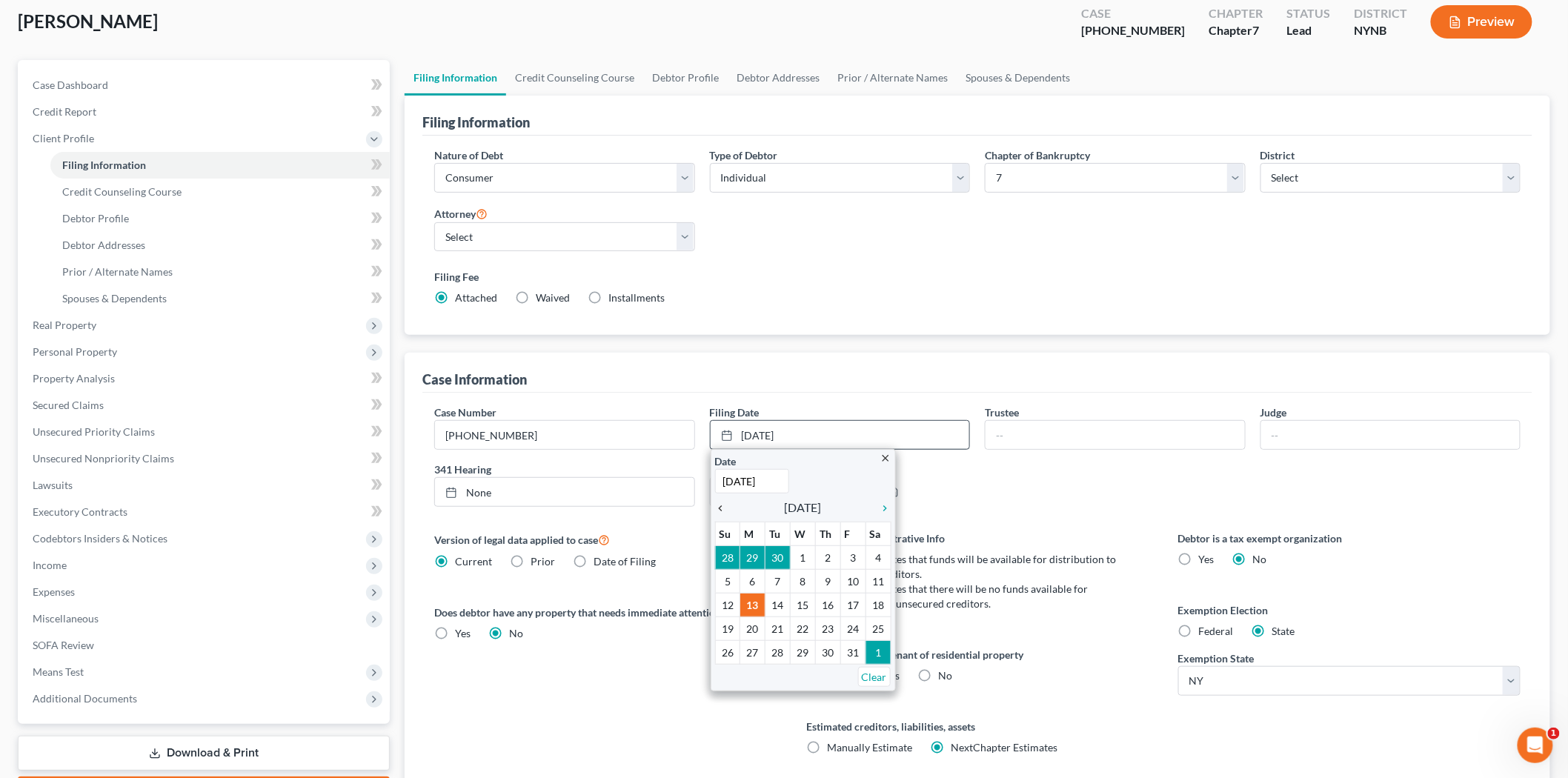
click at [724, 510] on icon "chevron_left" at bounding box center [724, 508] width 19 height 12
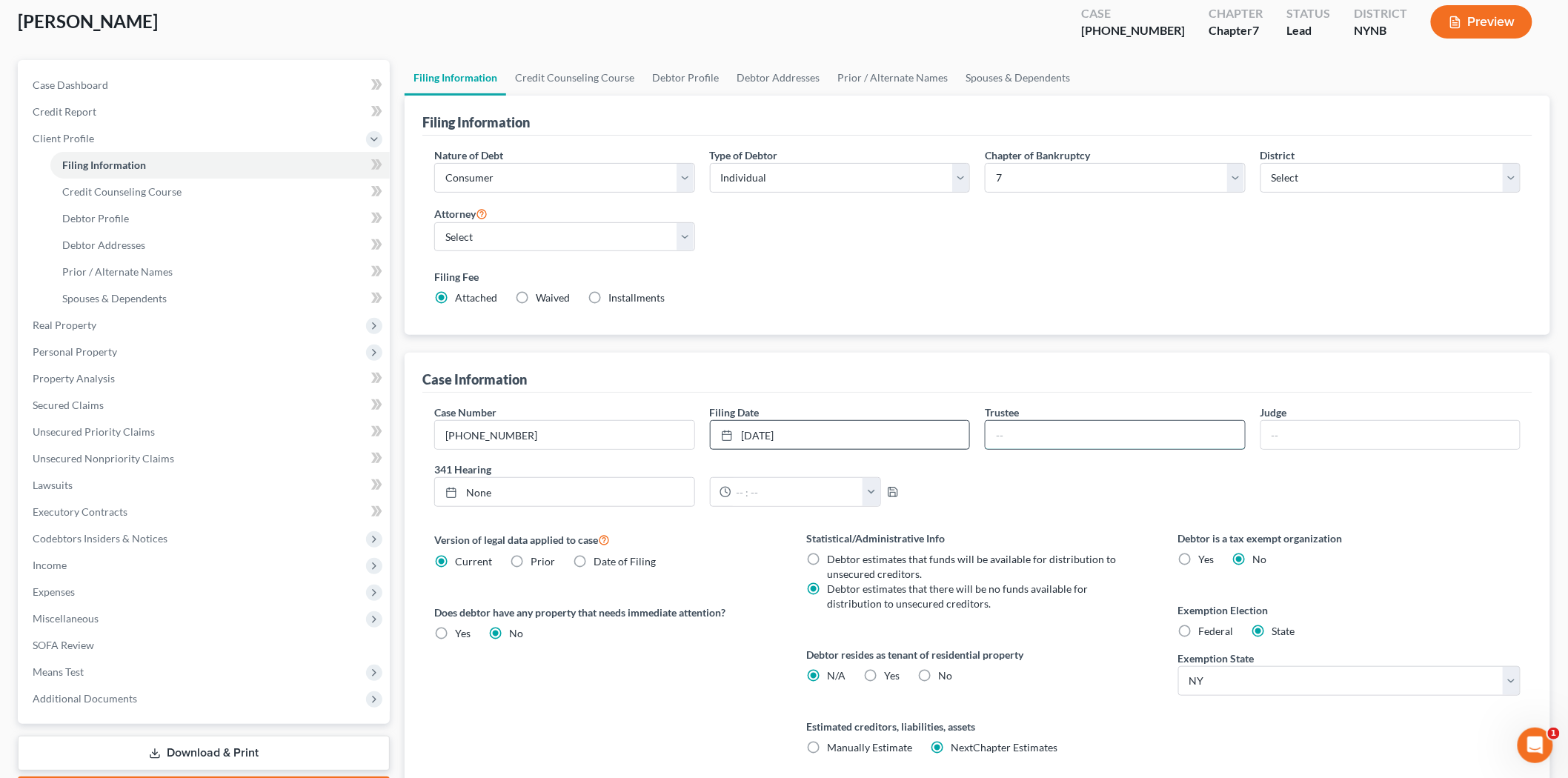
click at [995, 428] on input "text" at bounding box center [1115, 434] width 259 height 28
type input "Randy J. Schaal"
click at [1286, 434] on input "text" at bounding box center [1391, 434] width 259 height 28
type input "Radel"
type input "10/13/2025"
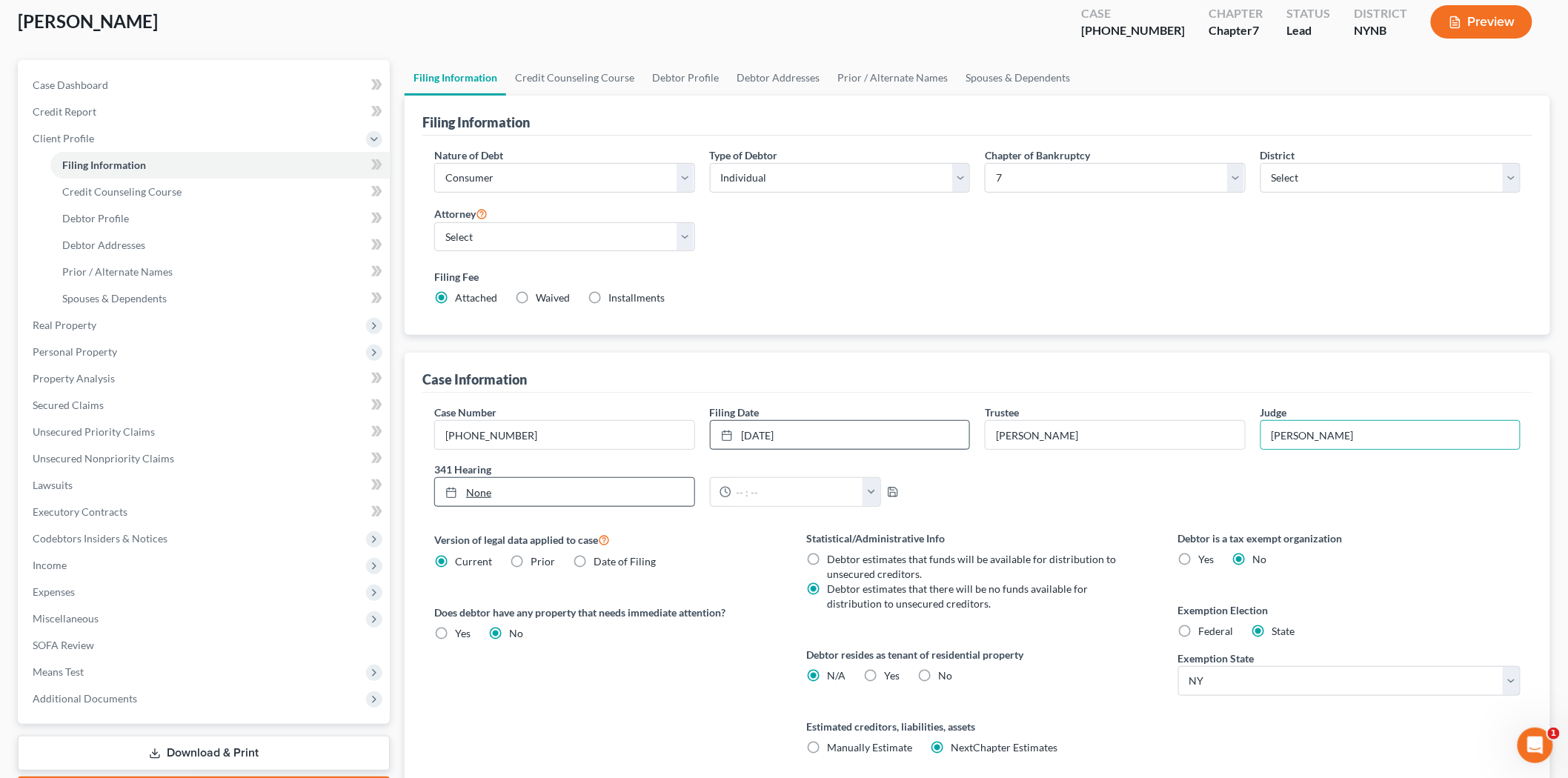
click at [530, 497] on link "None" at bounding box center [565, 492] width 259 height 28
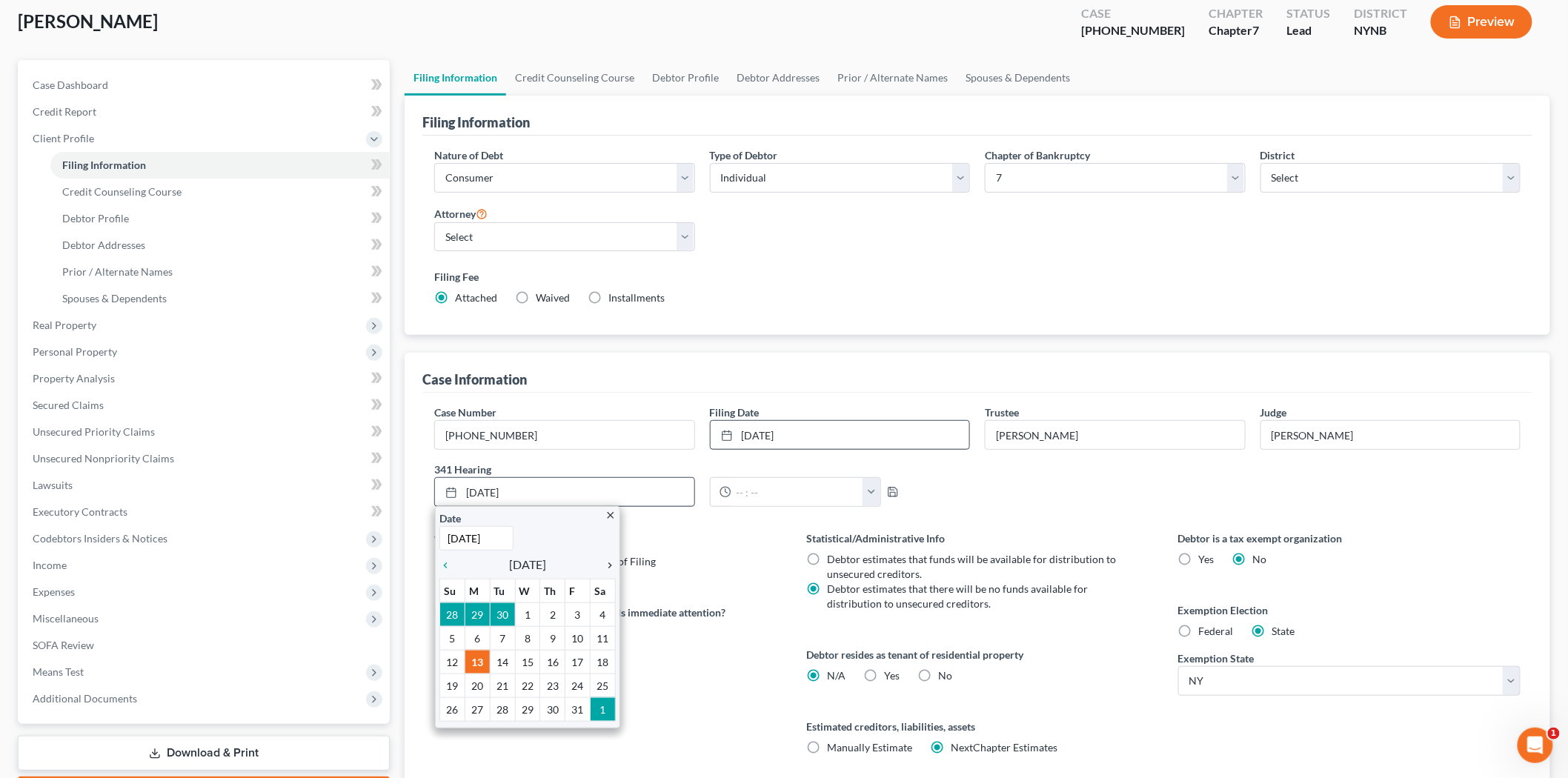
click at [612, 563] on icon "chevron_right" at bounding box center [606, 565] width 19 height 12
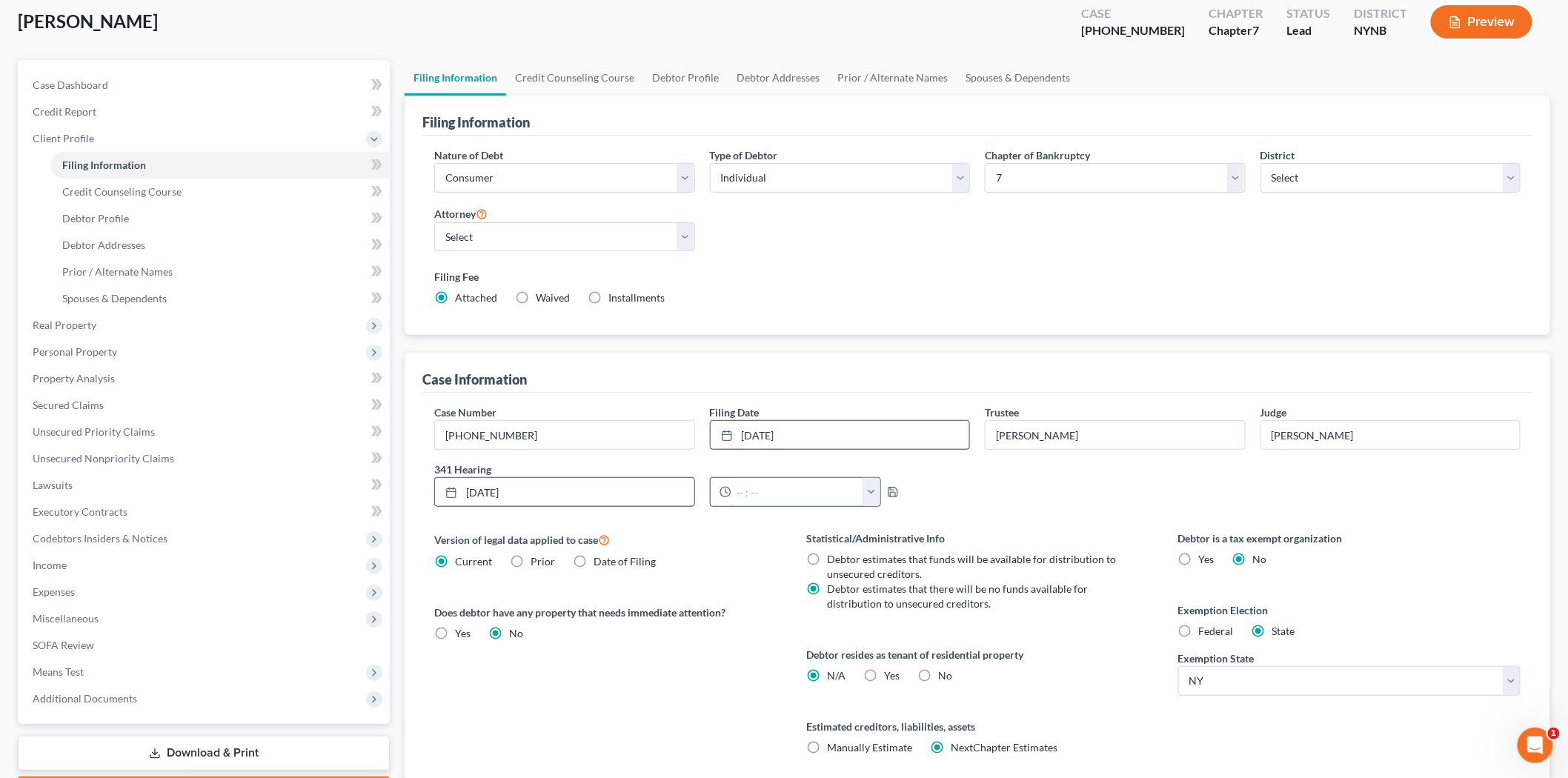
click at [773, 491] on input "text" at bounding box center [797, 492] width 133 height 28
click at [763, 524] on div "Case Number 25-60875-6 Filing Date 9/30/2025 close Date 9/30/2025 Time 12:00 AM…" at bounding box center [978, 592] width 1111 height 398
click at [742, 494] on input "130 pm" at bounding box center [797, 492] width 133 height 28
type input "1:30 pm"
click at [714, 531] on label "Version of legal data applied to case" at bounding box center [605, 539] width 342 height 18
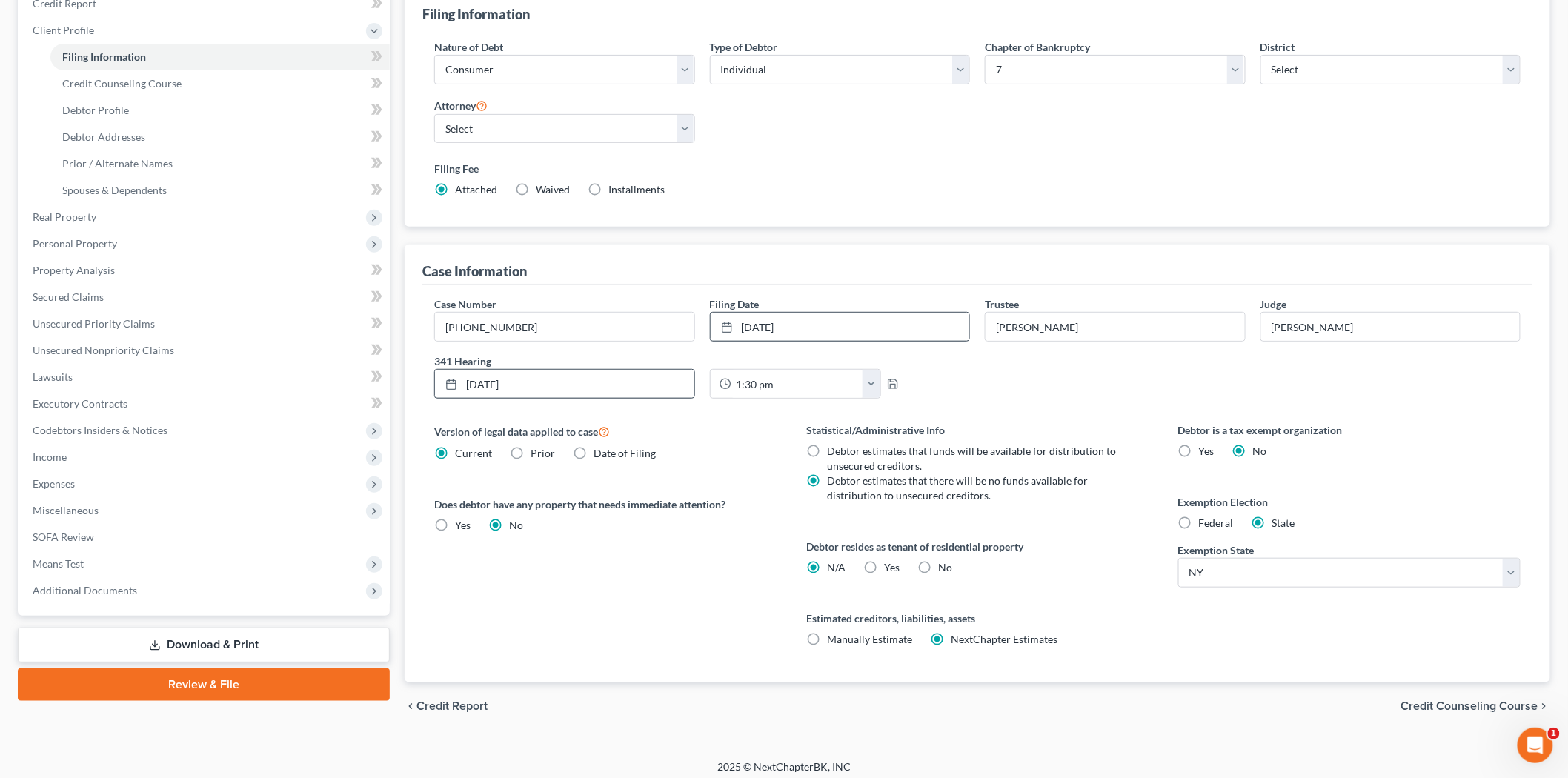
scroll to position [198, 0]
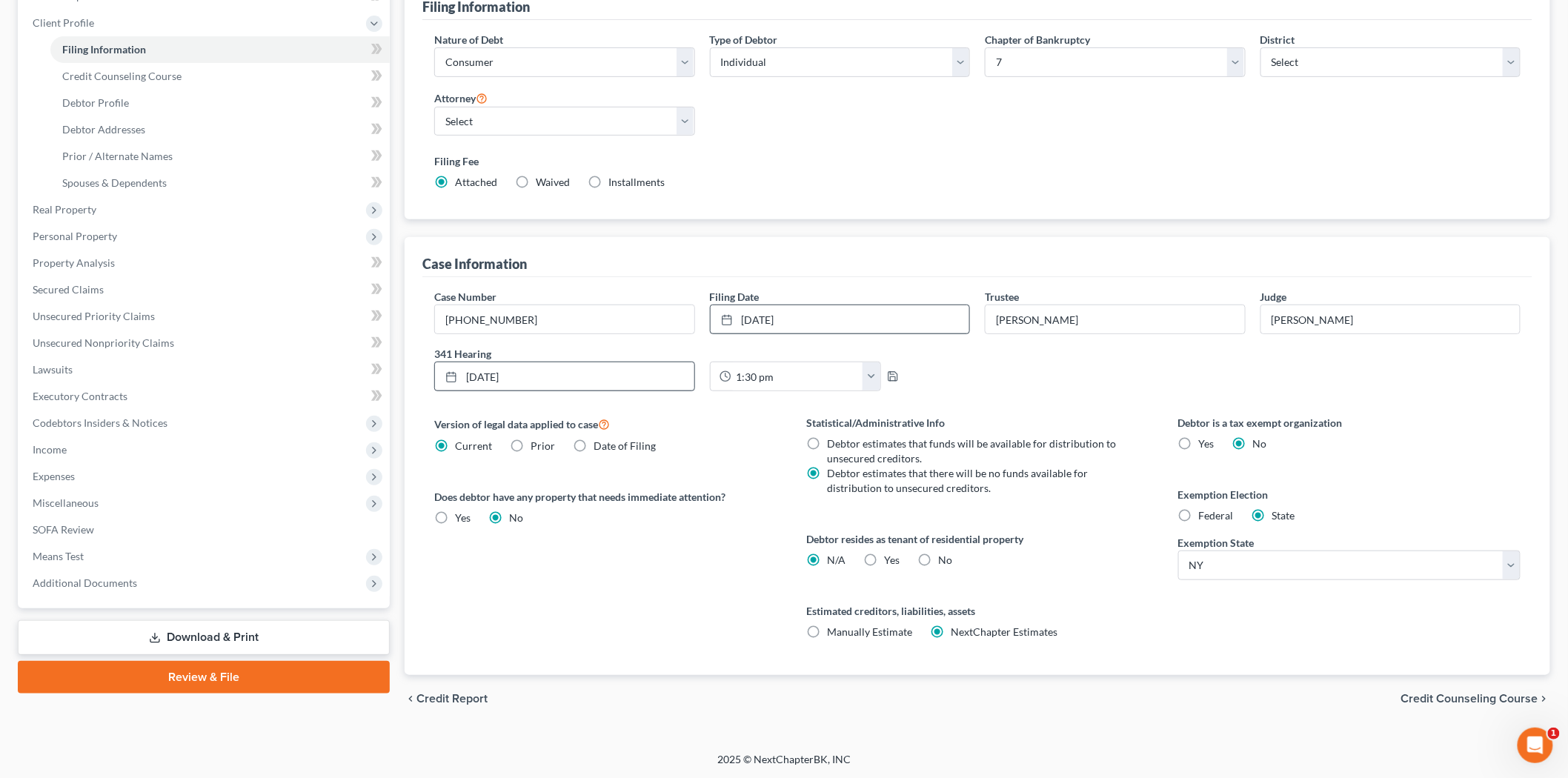
click at [1486, 704] on div "chevron_left Credit Report Credit Counseling Course chevron_right" at bounding box center [977, 698] width 1146 height 47
click at [1485, 699] on span "Credit Counseling Course" at bounding box center [1470, 698] width 137 height 12
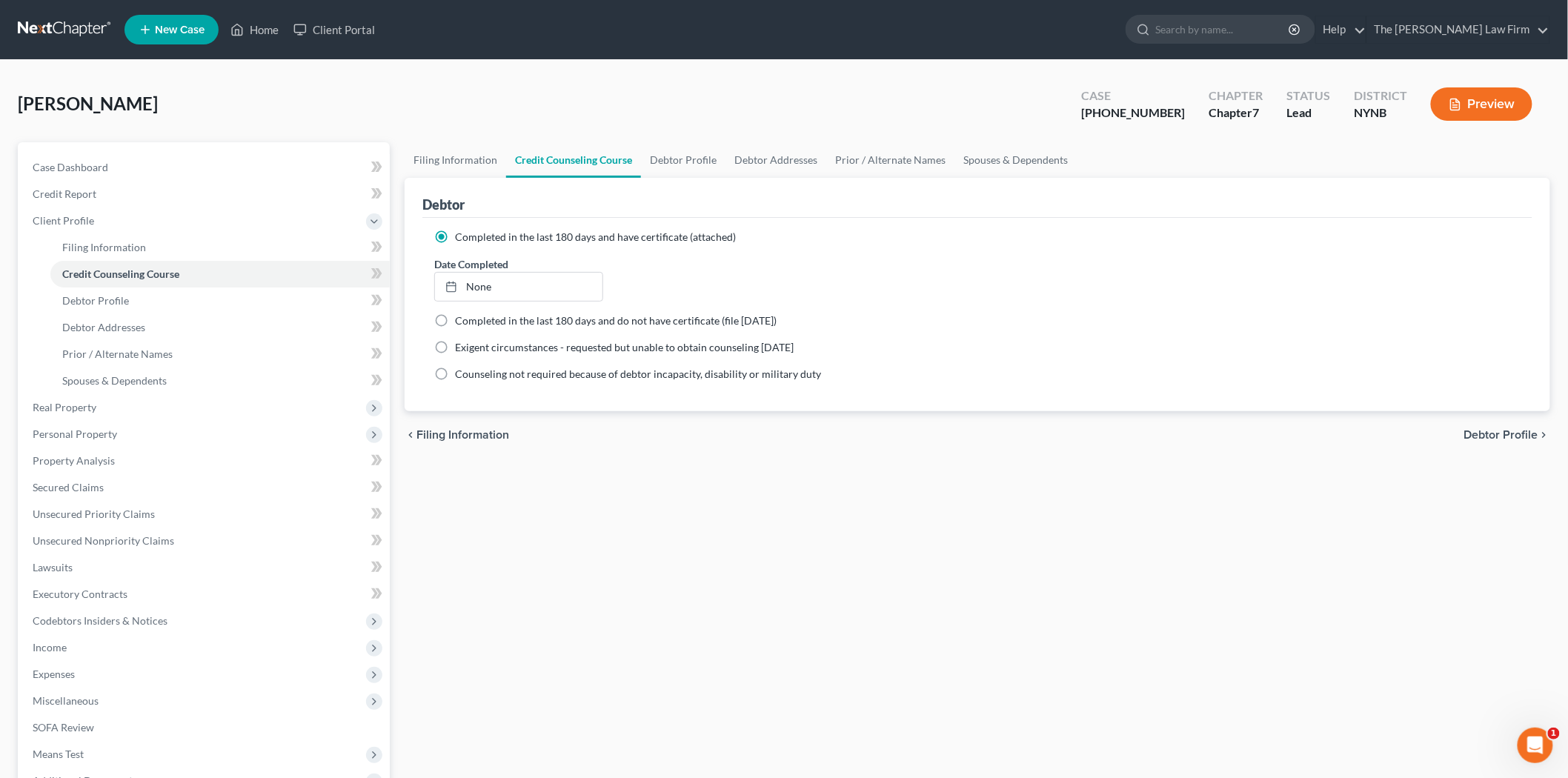
drag, startPoint x: 1135, startPoint y: 532, endPoint x: 991, endPoint y: 482, distance: 152.4
click at [1135, 531] on div "Filing Information Credit Counseling Course Debtor Profile Debtor Addresses Pri…" at bounding box center [978, 516] width 1160 height 749
type input "10/13/2025"
click at [475, 286] on link "None" at bounding box center [518, 286] width 167 height 28
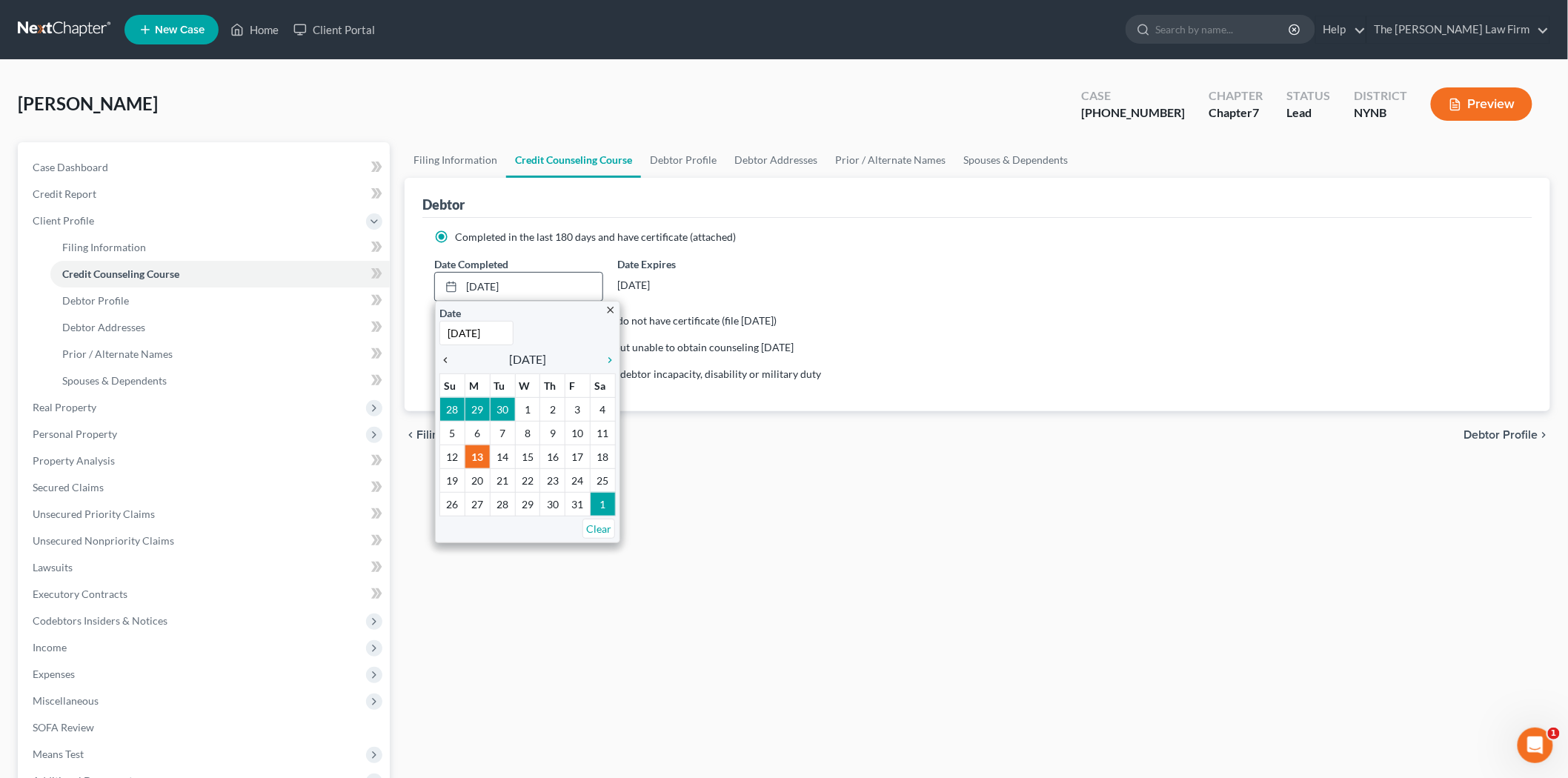
click at [448, 361] on icon "chevron_left" at bounding box center [449, 360] width 19 height 12
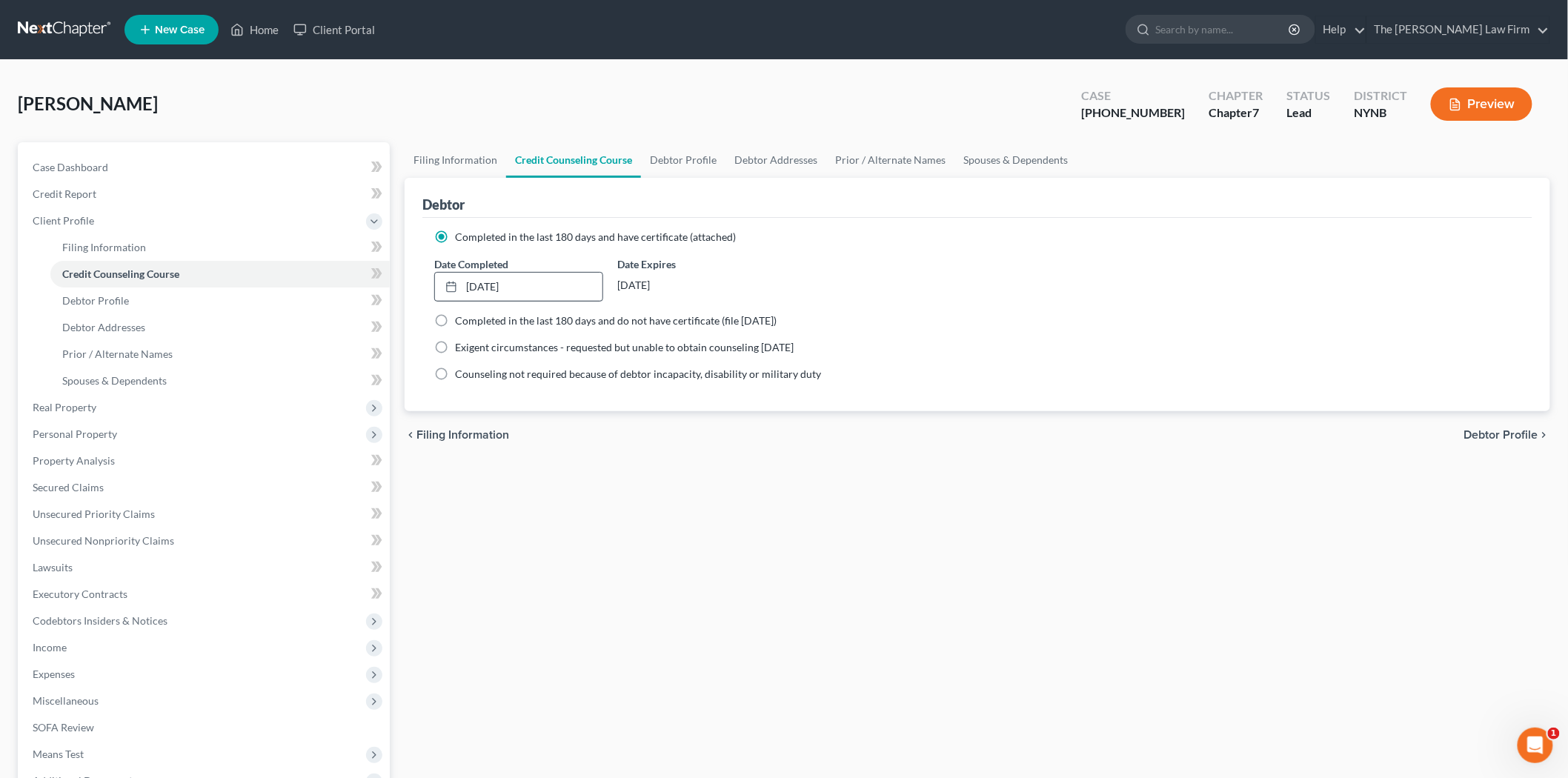
click at [1469, 431] on span "Debtor Profile" at bounding box center [1501, 435] width 74 height 12
select select "0"
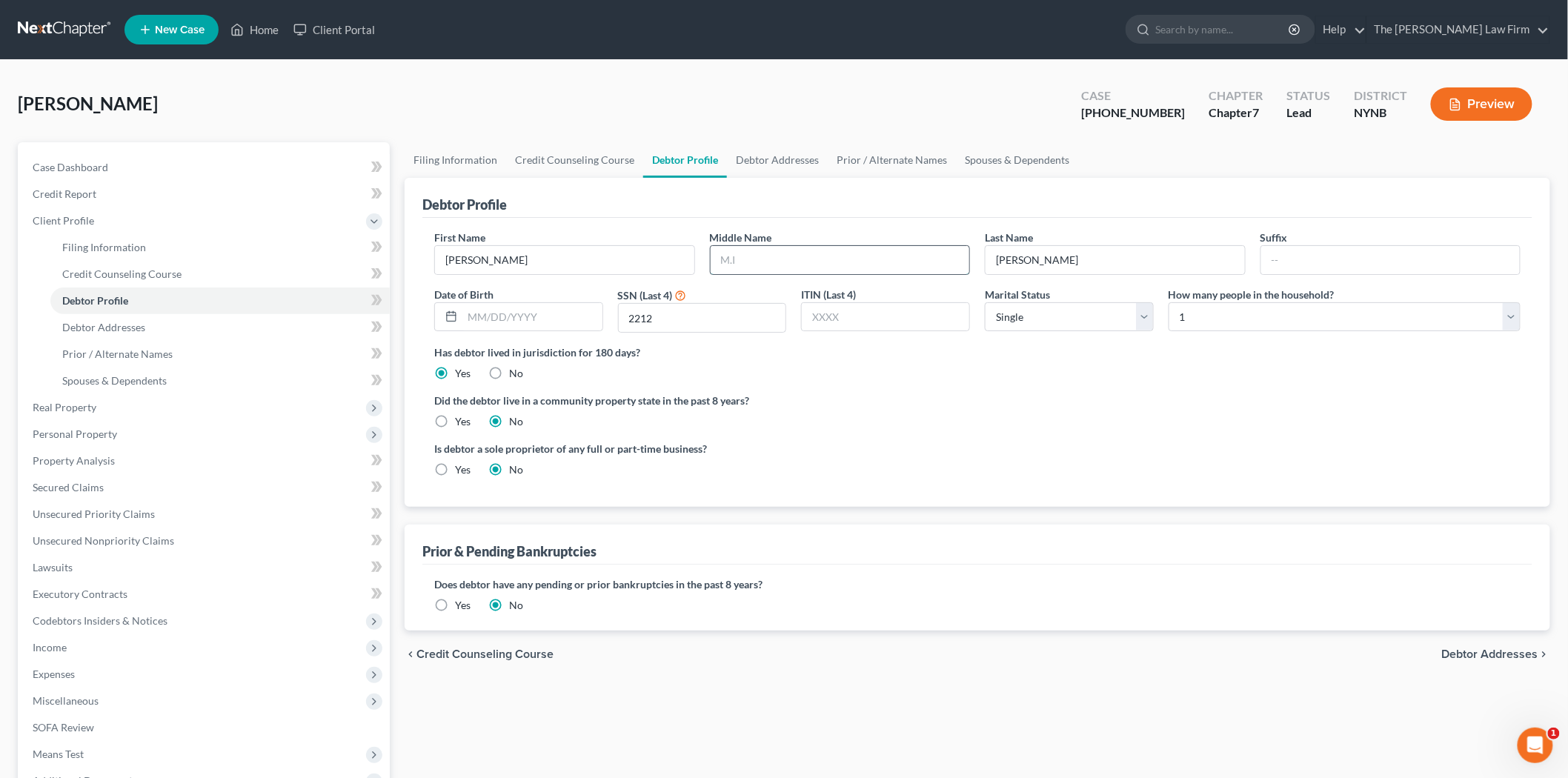
click at [736, 258] on input "text" at bounding box center [840, 260] width 259 height 28
type input "C"
click at [1034, 454] on div "Is debtor a sole proprietor of any full or part-time business? Yes No" at bounding box center [977, 465] width 1101 height 48
click at [1482, 654] on span "Debtor Addresses" at bounding box center [1490, 654] width 96 height 12
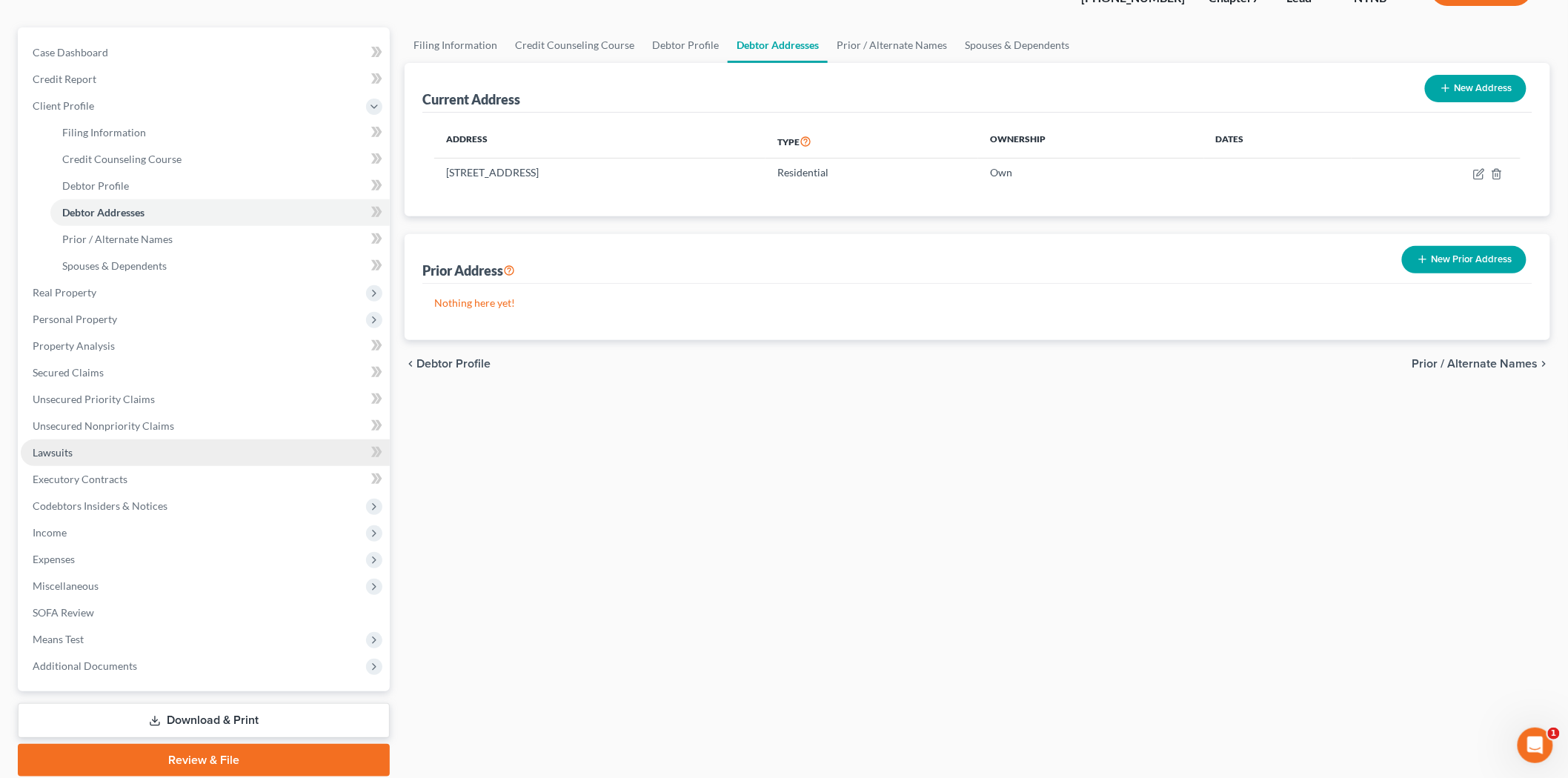
scroll to position [165, 0]
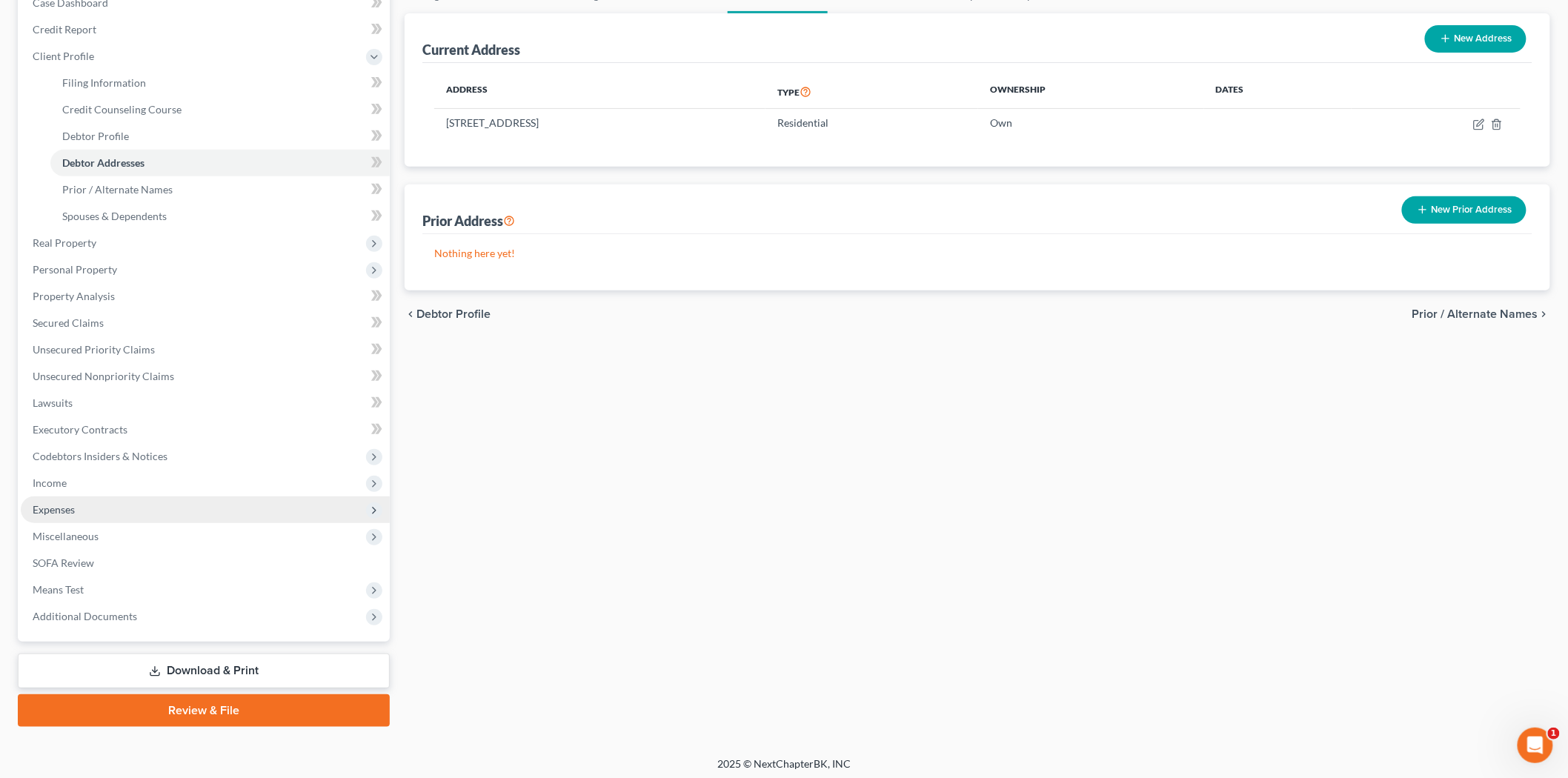
click at [75, 509] on span "Expenses" at bounding box center [53, 509] width 42 height 13
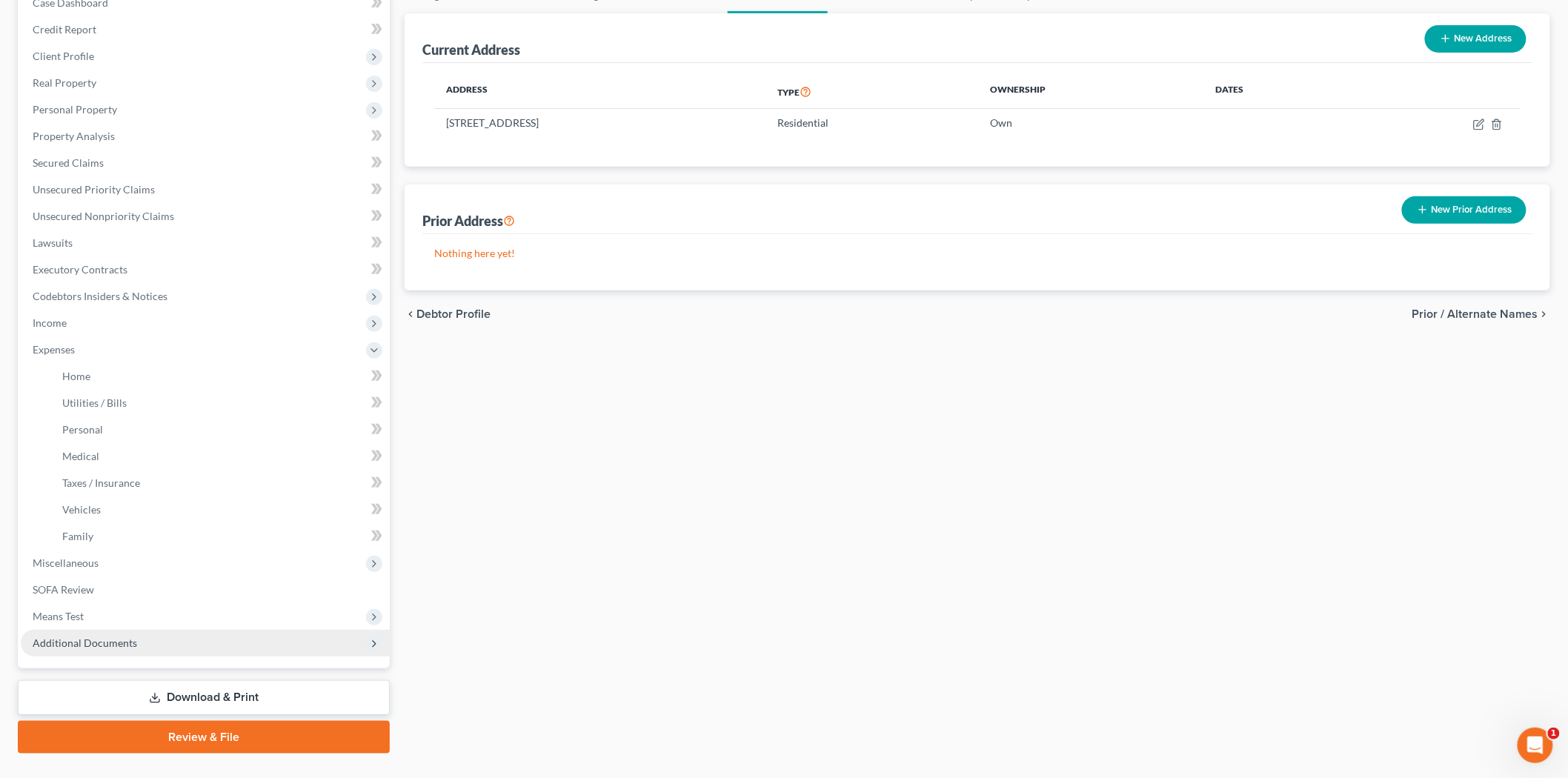
click at [130, 644] on span "Additional Documents" at bounding box center [85, 642] width 105 height 13
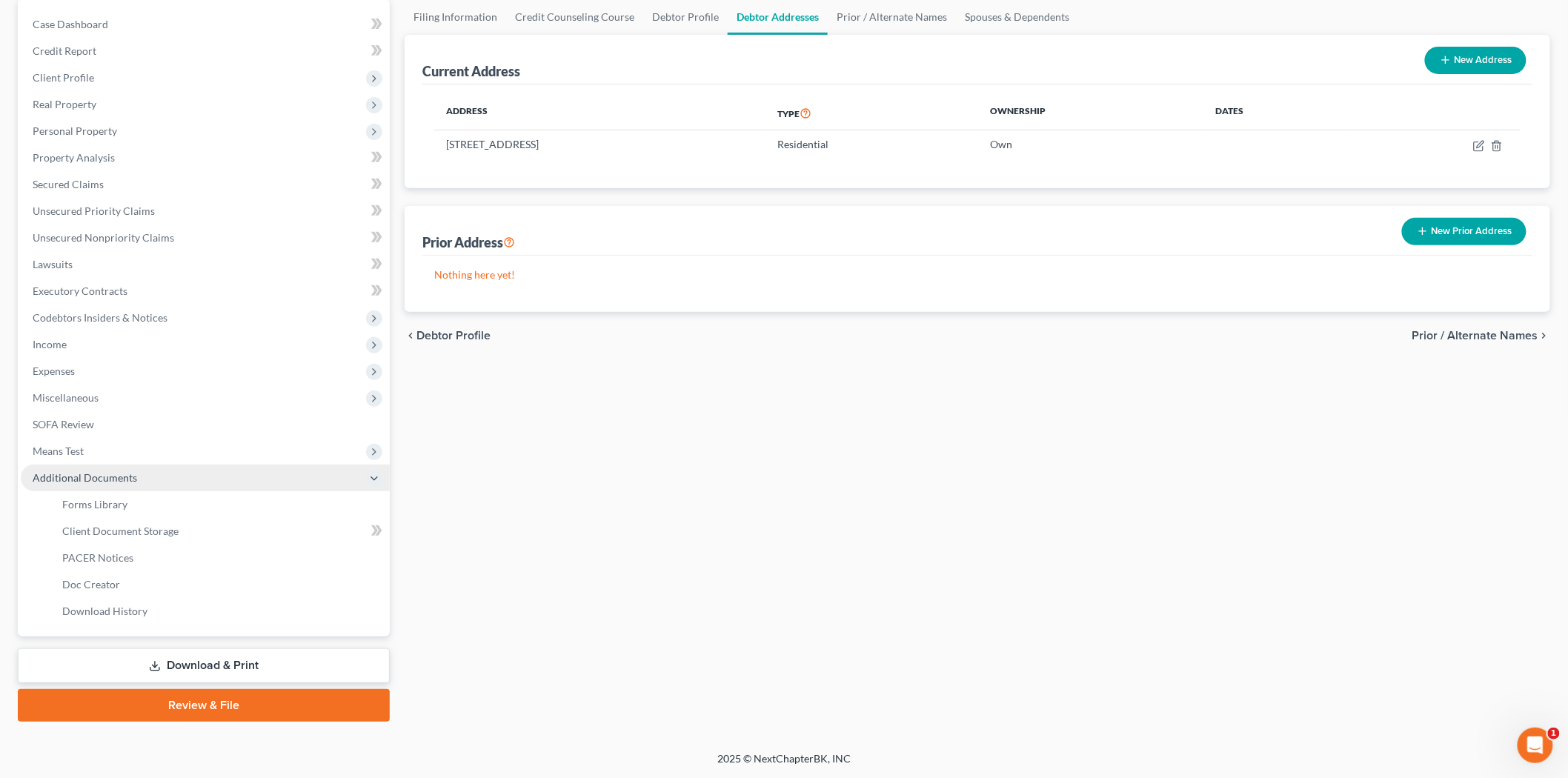
scroll to position [142, 0]
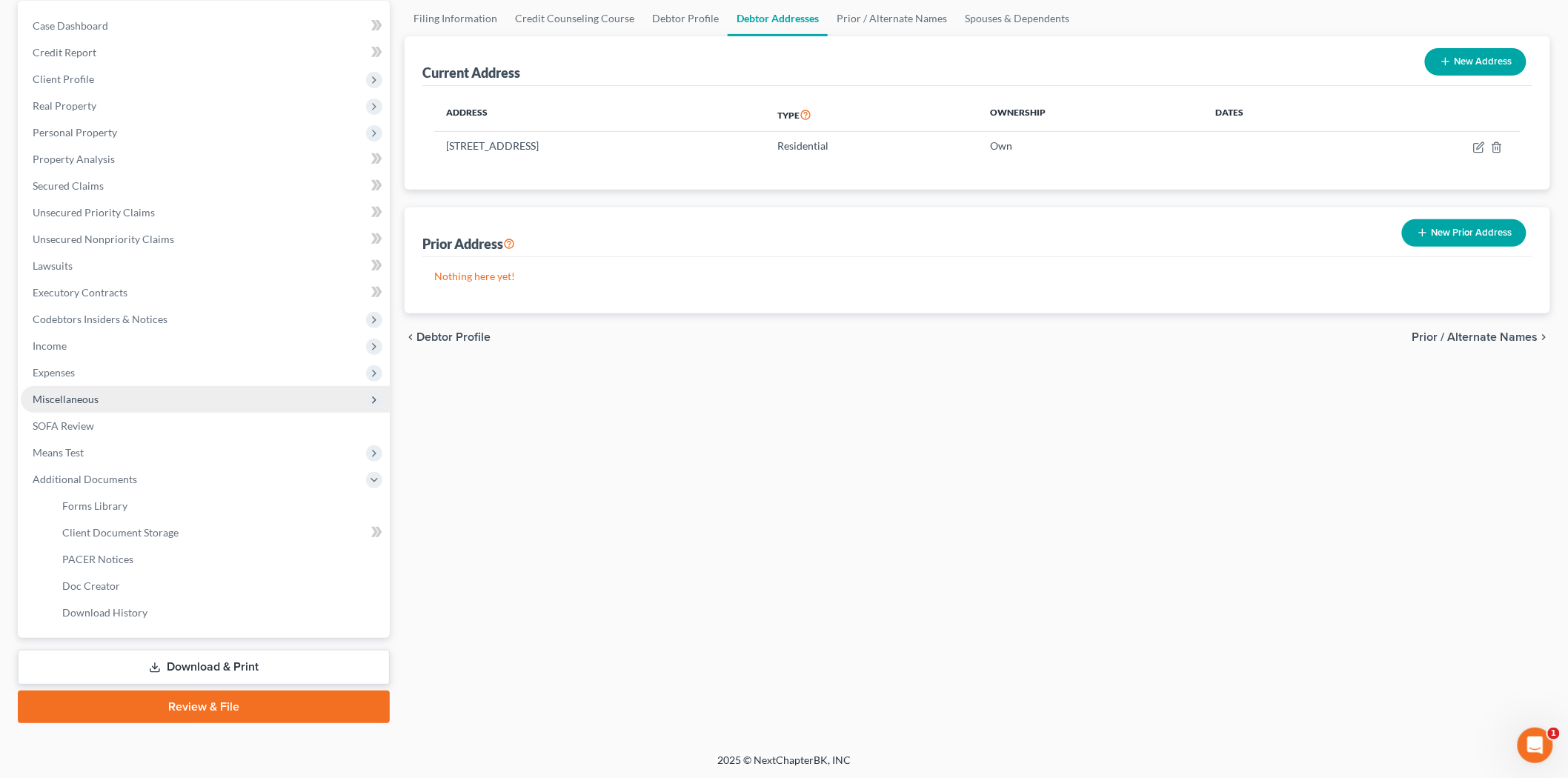
click at [88, 394] on span "Miscellaneous" at bounding box center [65, 399] width 66 height 13
click at [114, 425] on span "Attorney / Credit Counseling Fees" at bounding box center [141, 425] width 156 height 13
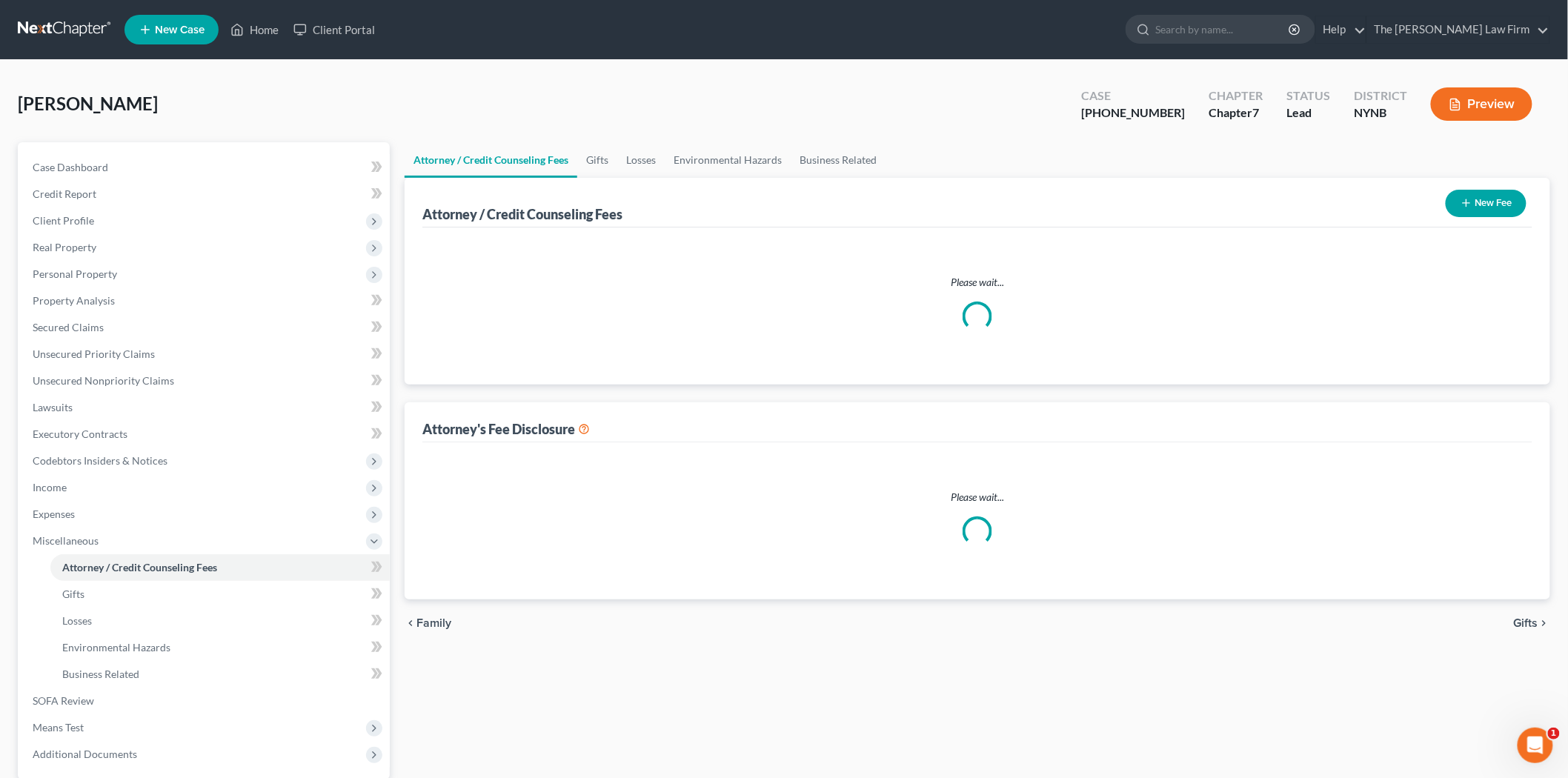
select select "0"
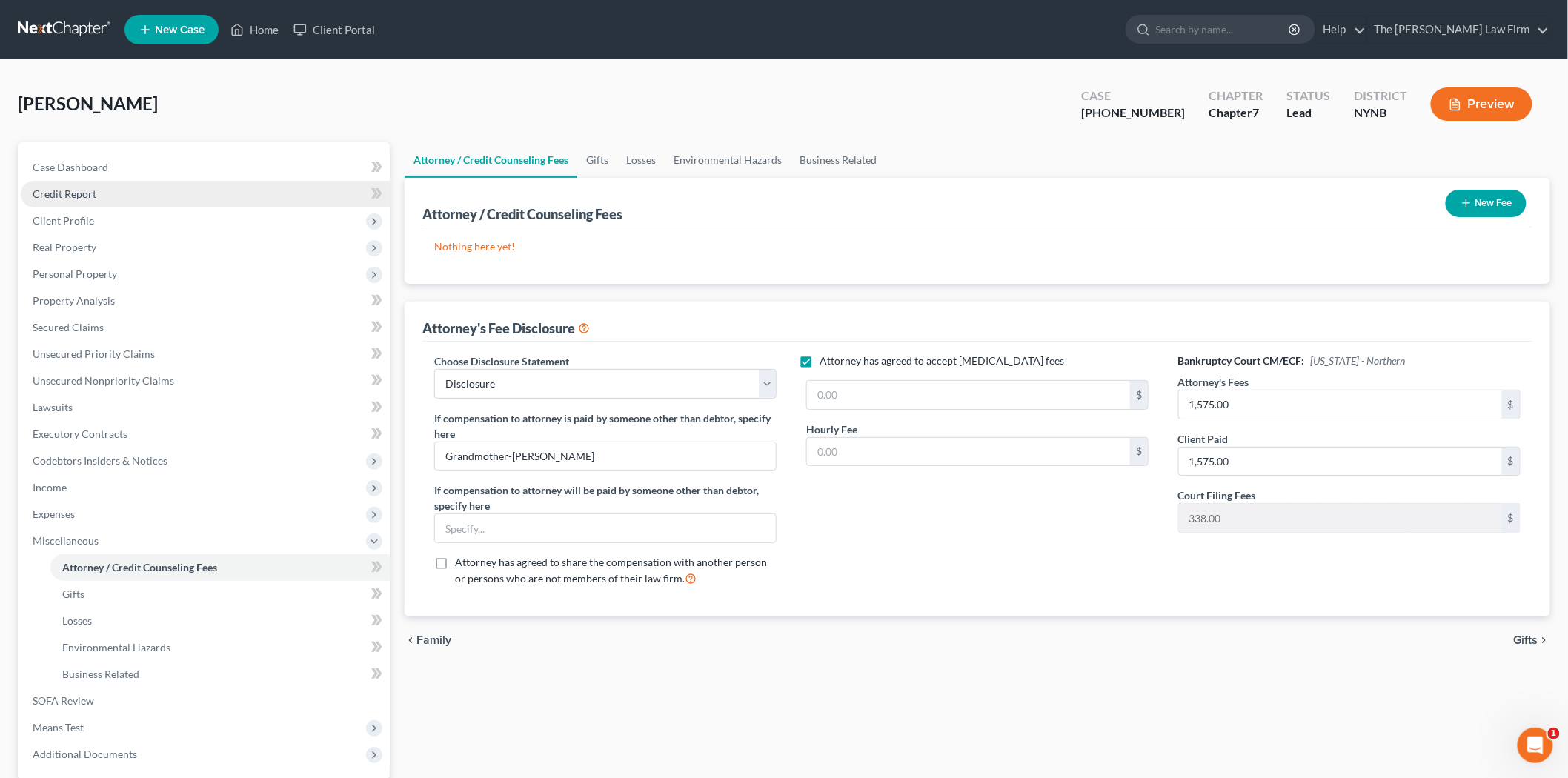
click at [79, 198] on span "Credit Report" at bounding box center [64, 193] width 64 height 13
